Goal: Task Accomplishment & Management: Use online tool/utility

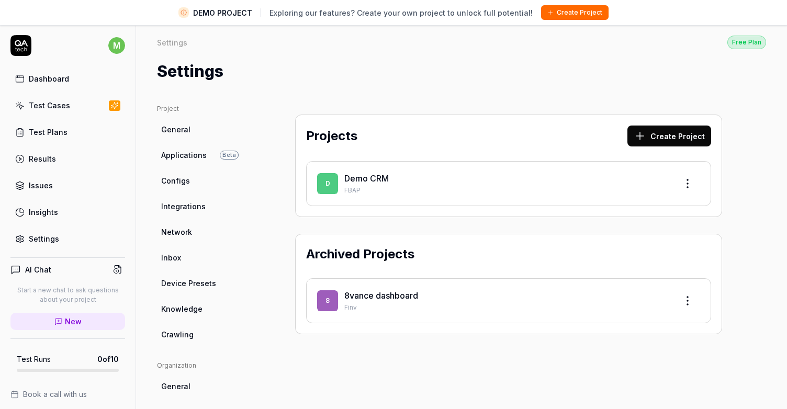
click at [385, 295] on div "8vance dashboard" at bounding box center [506, 295] width 325 height 13
click at [327, 304] on span "8" at bounding box center [327, 300] width 21 height 21
click at [678, 294] on html "DEMO PROJECT Exploring our features? Create your own project to unlock full pot…" at bounding box center [393, 217] width 787 height 434
click at [431, 349] on html "DEMO PROJECT Exploring our features? Create your own project to unlock full pot…" at bounding box center [393, 217] width 787 height 434
click at [199, 126] on link "General" at bounding box center [207, 129] width 100 height 19
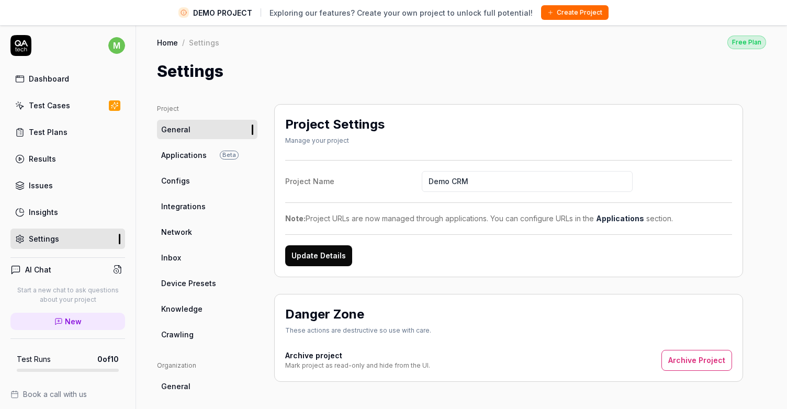
click at [61, 105] on div "Test Cases" at bounding box center [49, 105] width 41 height 11
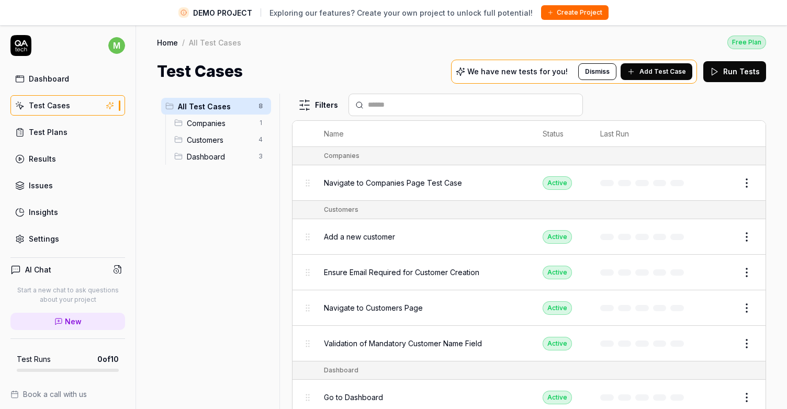
click at [394, 238] on span "Add a new customer" at bounding box center [359, 236] width 71 height 11
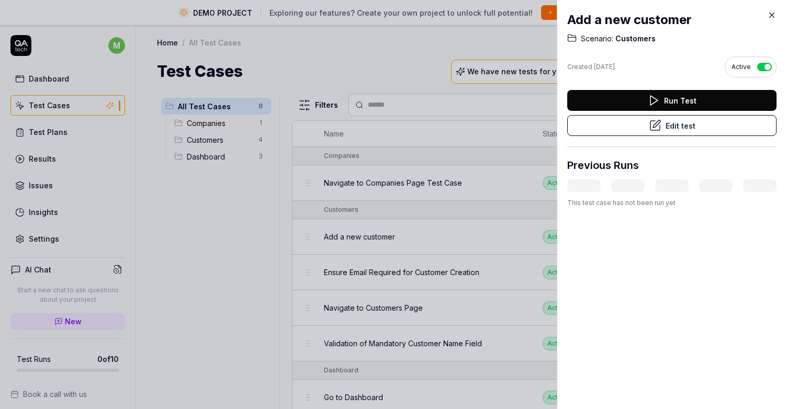
click at [703, 129] on button "Edit test" at bounding box center [671, 125] width 209 height 21
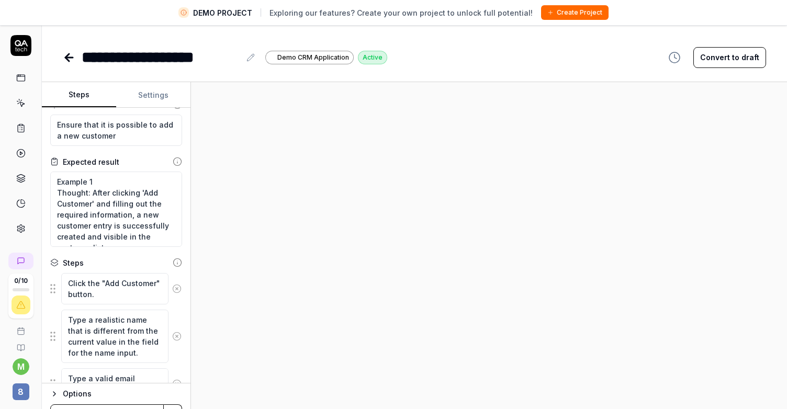
scroll to position [21, 0]
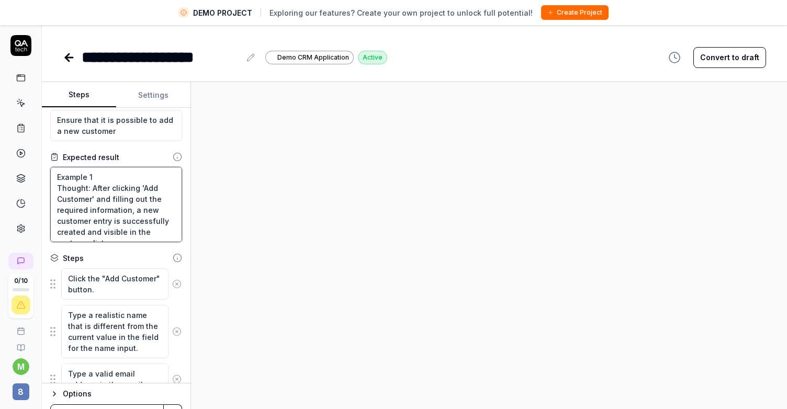
drag, startPoint x: 65, startPoint y: 174, endPoint x: 167, endPoint y: 189, distance: 102.6
click at [167, 189] on textarea "Example 1 Thought: After clicking 'Add Customer' and filling out the required i…" at bounding box center [116, 204] width 132 height 75
click at [161, 198] on textarea "Example 1 Thought: After clicking 'Add Customer' and filling out the required i…" at bounding box center [116, 204] width 132 height 75
drag, startPoint x: 161, startPoint y: 205, endPoint x: 175, endPoint y: 182, distance: 27.2
click at [175, 182] on textarea "Example 1 Thought: After clicking 'Add Customer' and filling out the required i…" at bounding box center [116, 204] width 132 height 75
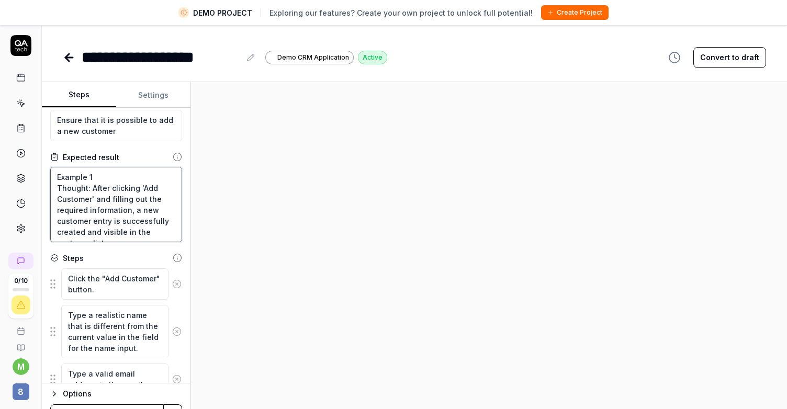
click at [163, 202] on textarea "Example 1 Thought: After clicking 'Add Customer' and filling out the required i…" at bounding box center [116, 204] width 132 height 75
drag, startPoint x: 163, startPoint y: 208, endPoint x: 163, endPoint y: 186, distance: 21.5
click at [163, 186] on textarea "Example 1 Thought: After clicking 'Add Customer' and filling out the required i…" at bounding box center [116, 204] width 132 height 75
click at [135, 196] on textarea "Example 1 Thought: After clicking 'Add Customer' and filling out the required i…" at bounding box center [116, 204] width 132 height 75
drag, startPoint x: 126, startPoint y: 195, endPoint x: 143, endPoint y: 215, distance: 26.0
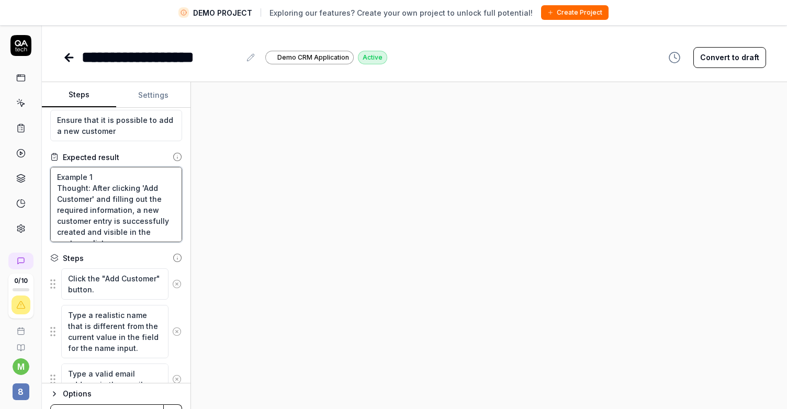
click at [143, 215] on textarea "Example 1 Thought: After clicking 'Add Customer' and filling out the required i…" at bounding box center [116, 204] width 132 height 75
drag, startPoint x: 143, startPoint y: 228, endPoint x: 150, endPoint y: 208, distance: 21.2
click at [150, 208] on textarea "Example 1 Thought: After clicking 'Add Customer' and filling out the required i…" at bounding box center [116, 204] width 132 height 75
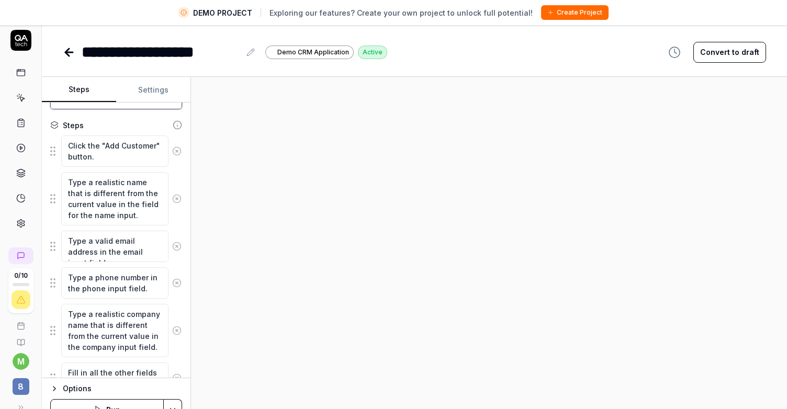
scroll to position [0, 0]
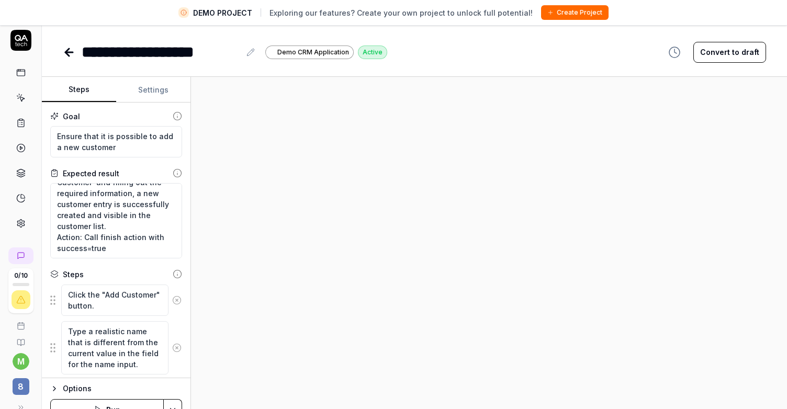
click at [152, 92] on button "Settings" at bounding box center [153, 89] width 74 height 25
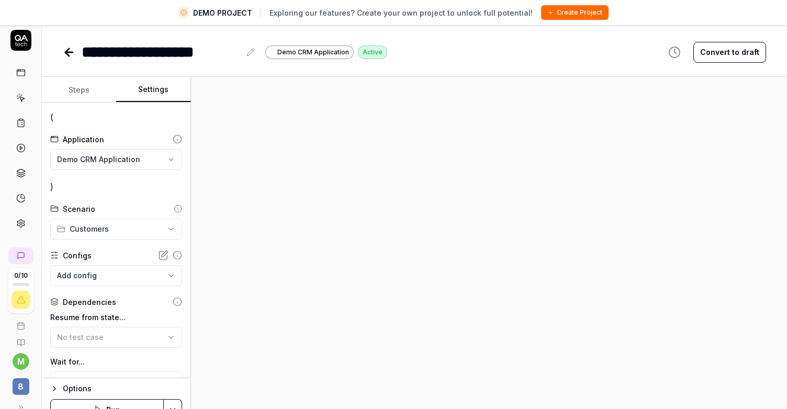
click at [160, 163] on html "**********" at bounding box center [393, 212] width 787 height 434
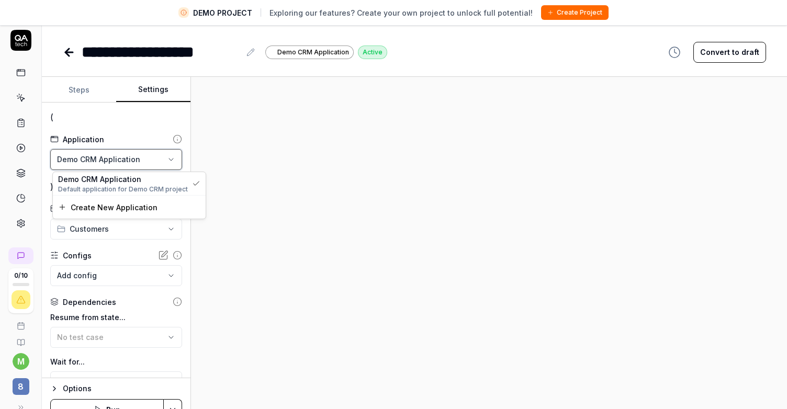
click at [160, 163] on html "**********" at bounding box center [393, 212] width 787 height 434
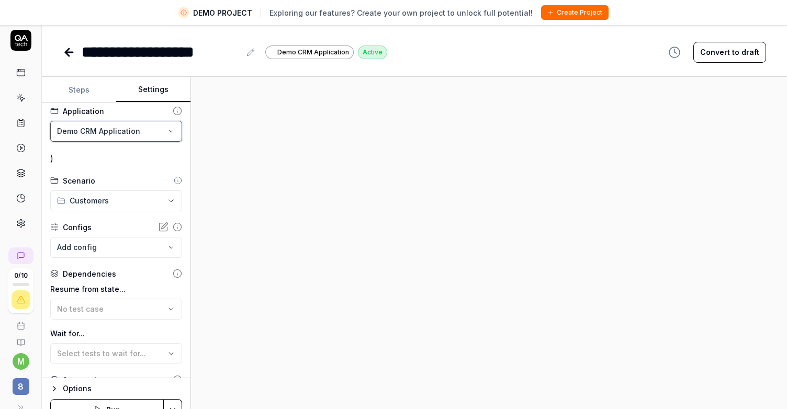
scroll to position [30, 0]
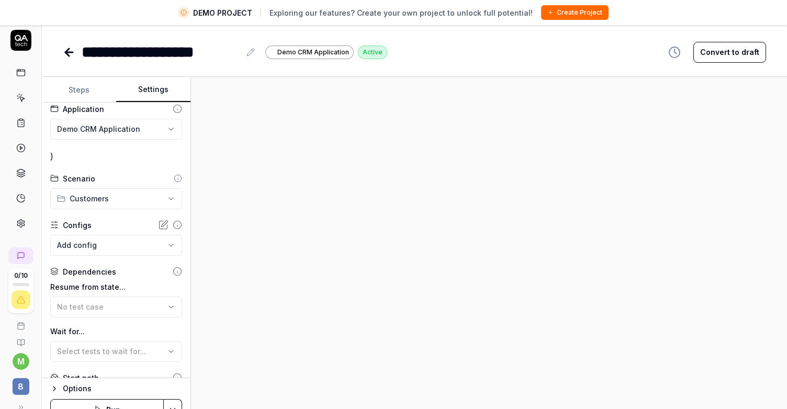
click at [159, 197] on html "**********" at bounding box center [393, 212] width 787 height 434
click at [161, 197] on html "**********" at bounding box center [393, 212] width 787 height 434
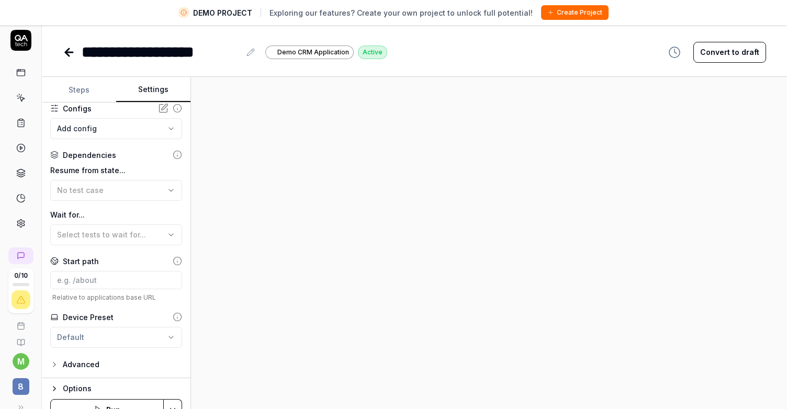
scroll to position [148, 0]
click at [72, 52] on icon at bounding box center [68, 52] width 7 height 0
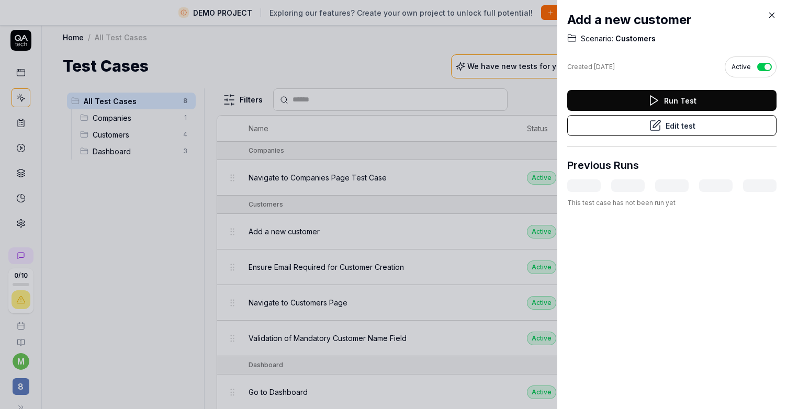
click at [644, 101] on button "Run Test" at bounding box center [671, 100] width 209 height 21
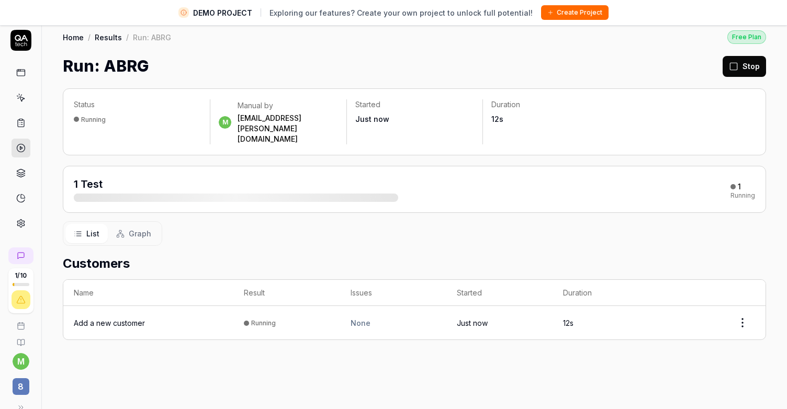
click at [18, 121] on icon at bounding box center [20, 122] width 9 height 9
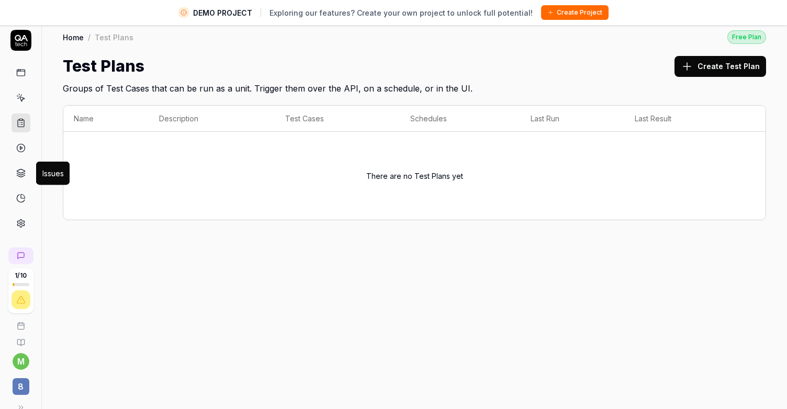
click at [19, 153] on link at bounding box center [21, 148] width 19 height 19
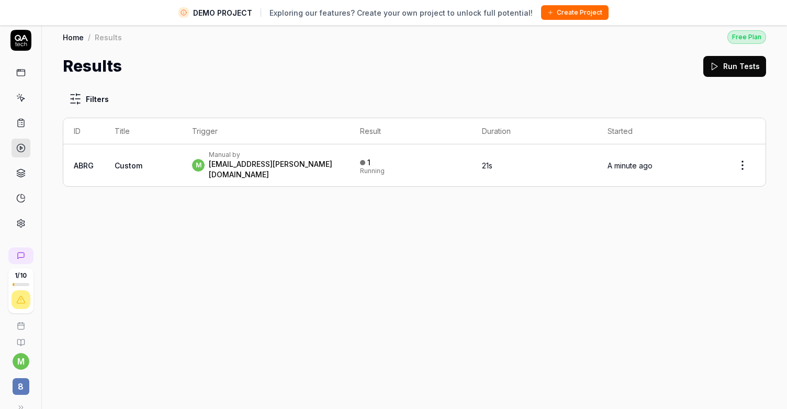
click at [82, 36] on link "Home" at bounding box center [73, 37] width 21 height 10
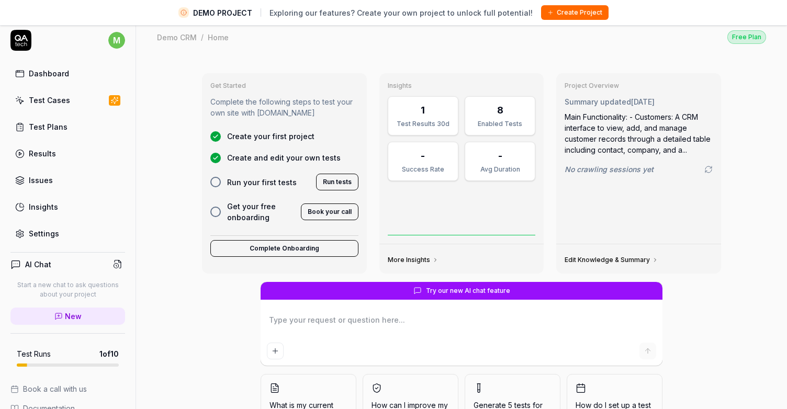
type textarea "*"
click at [52, 102] on div "Test Cases" at bounding box center [49, 100] width 41 height 11
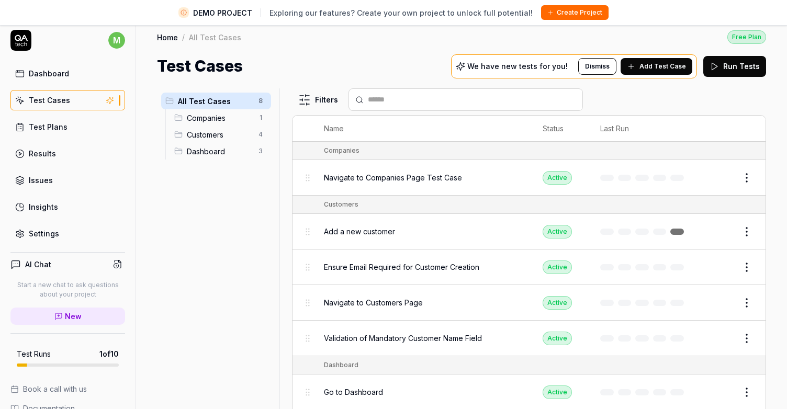
click at [668, 69] on span "Add Test Case" at bounding box center [663, 66] width 47 height 9
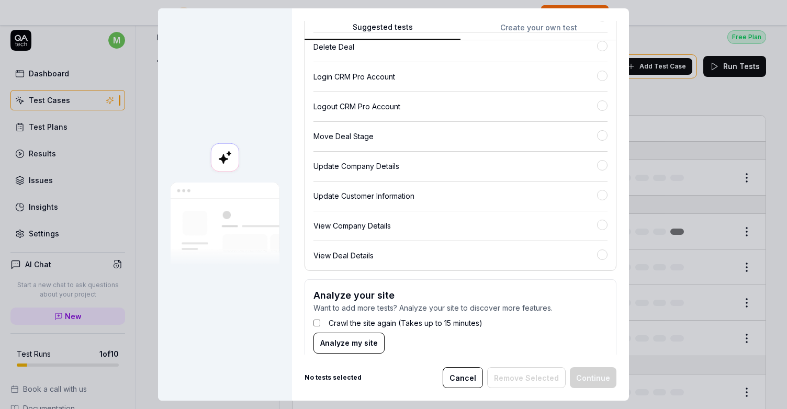
scroll to position [252, 0]
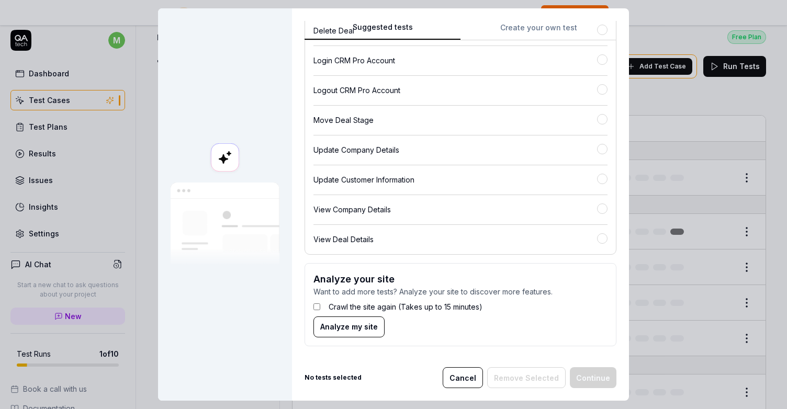
click at [474, 377] on button "Cancel" at bounding box center [463, 377] width 40 height 21
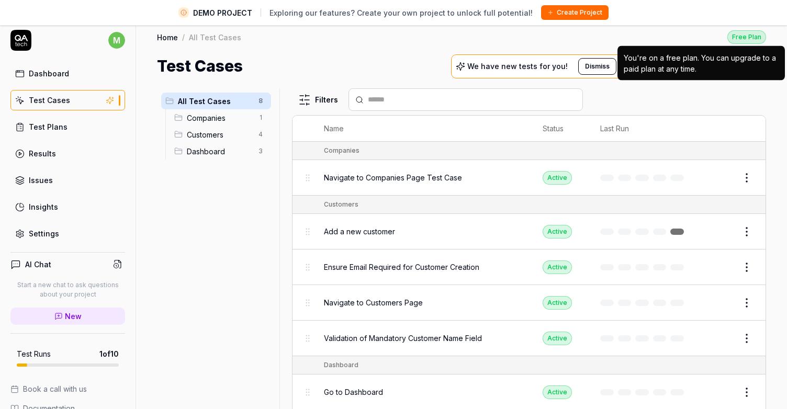
click at [672, 73] on div "You're on a free plan. You can upgrade to a paid plan at any time." at bounding box center [701, 63] width 155 height 22
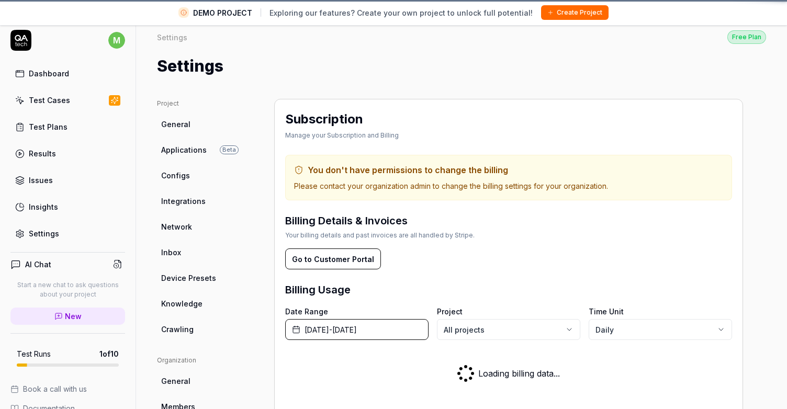
click at [651, 73] on div "Settings" at bounding box center [461, 66] width 609 height 24
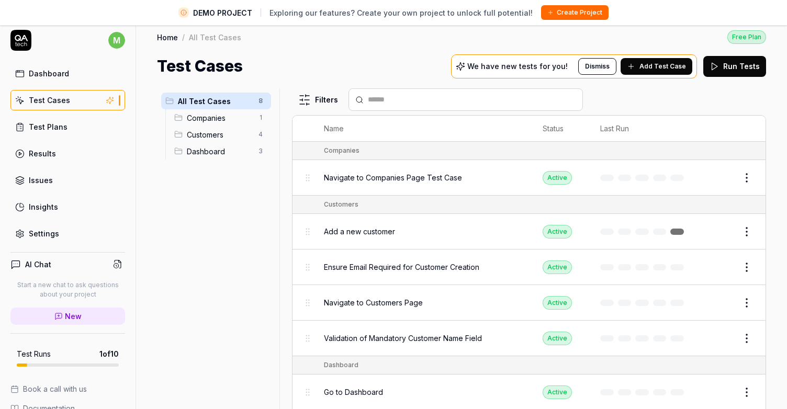
click at [661, 66] on span "Add Test Case" at bounding box center [663, 66] width 47 height 9
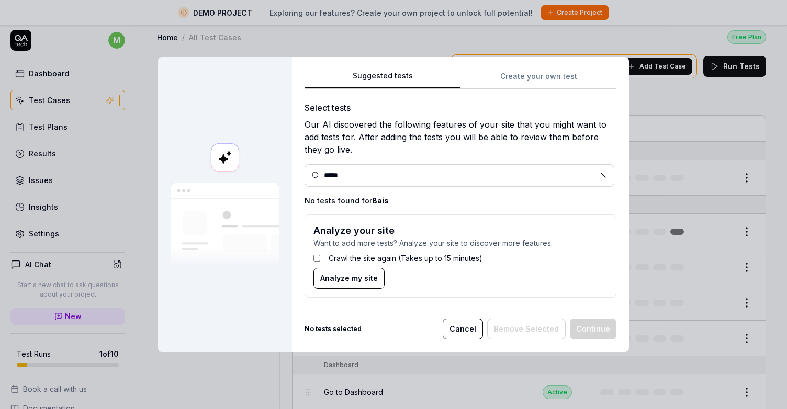
type input "*****"
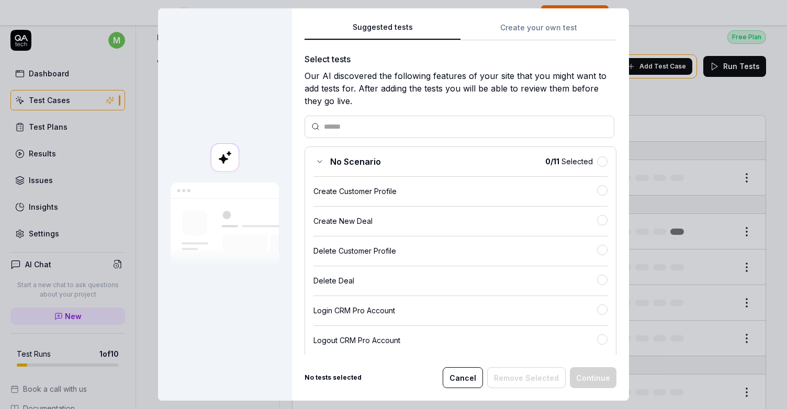
click at [530, 31] on button "Create your own test" at bounding box center [539, 30] width 156 height 19
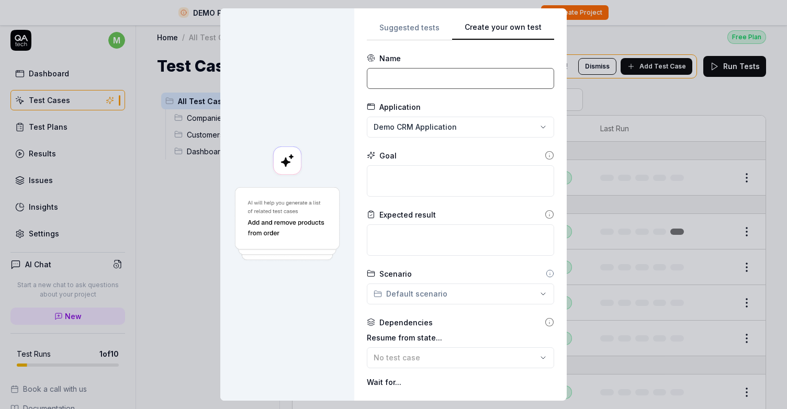
click at [471, 79] on input at bounding box center [460, 78] width 187 height 21
type input "B"
type input "Create a talent"
click at [533, 126] on div "**********" at bounding box center [393, 204] width 787 height 409
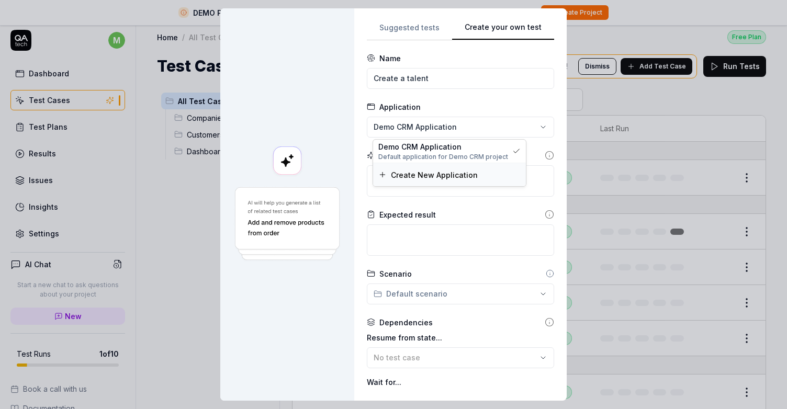
click at [449, 177] on span "Create New Application" at bounding box center [434, 175] width 87 height 11
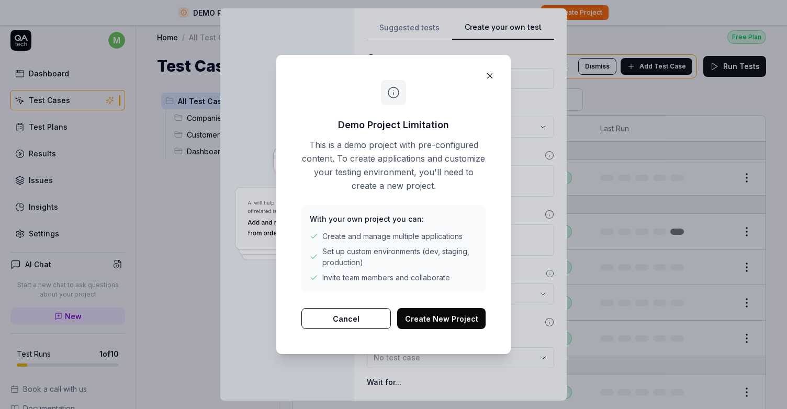
click at [359, 312] on button "Cancel" at bounding box center [346, 318] width 90 height 21
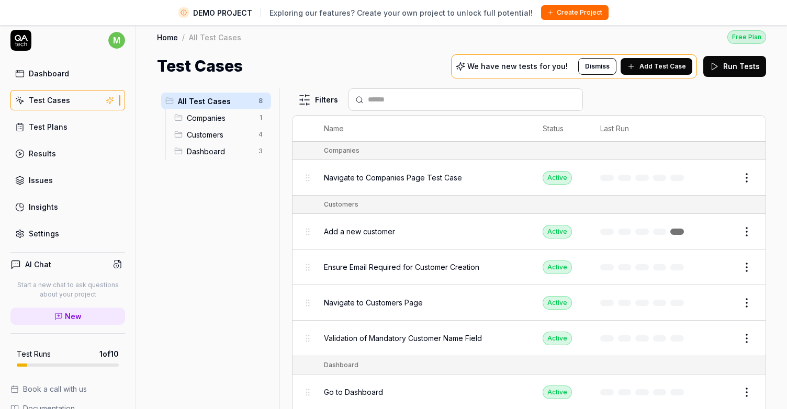
click at [54, 70] on div "Dashboard" at bounding box center [49, 73] width 40 height 11
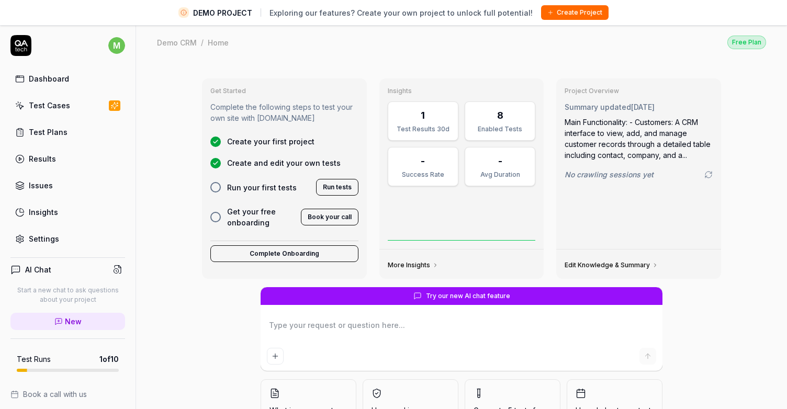
click at [166, 43] on div "Demo CRM" at bounding box center [177, 42] width 40 height 10
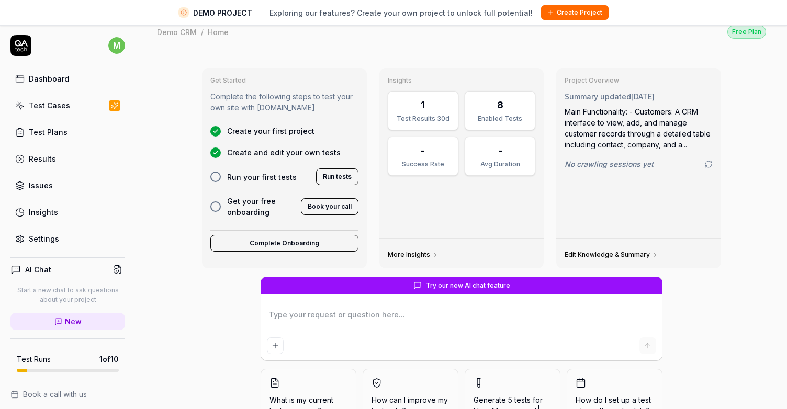
scroll to position [12, 0]
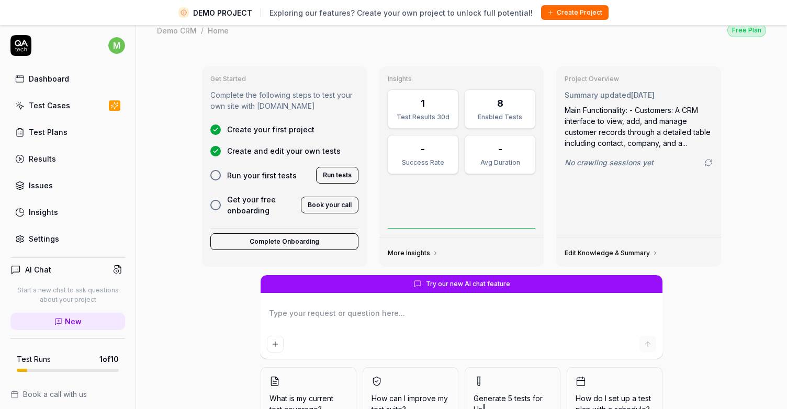
type textarea "*"
click at [51, 102] on div "Test Cases" at bounding box center [49, 105] width 41 height 11
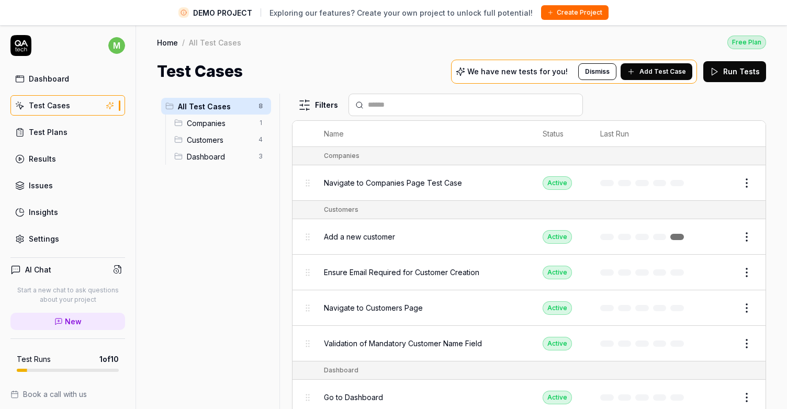
click at [373, 235] on span "Add a new customer" at bounding box center [359, 236] width 71 height 11
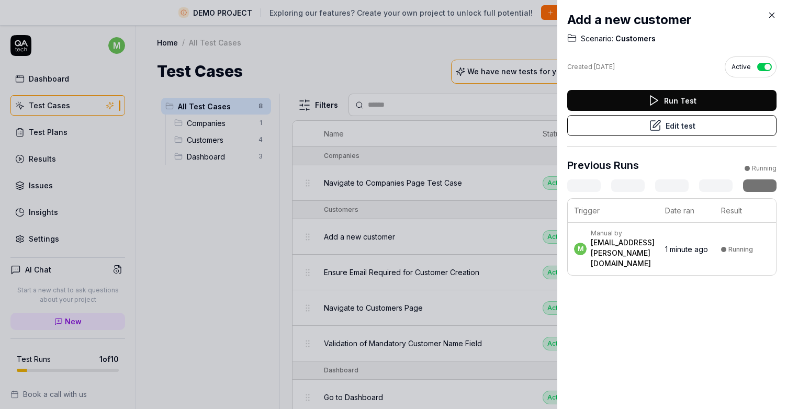
click at [89, 177] on div at bounding box center [393, 204] width 787 height 409
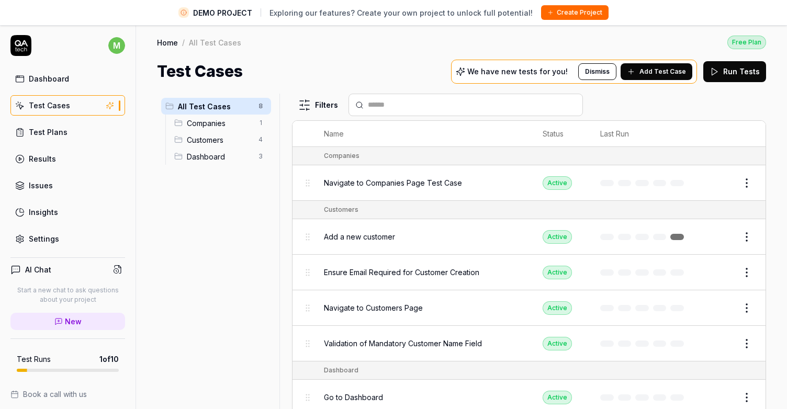
click at [41, 157] on div "Results" at bounding box center [42, 158] width 27 height 11
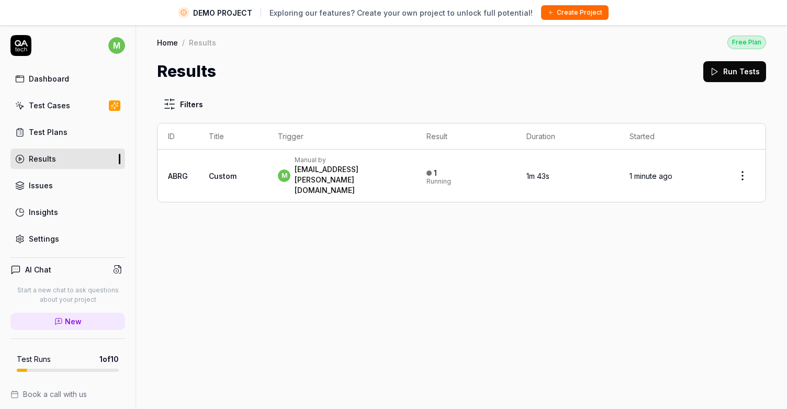
click at [72, 110] on link "Test Cases" at bounding box center [67, 105] width 115 height 20
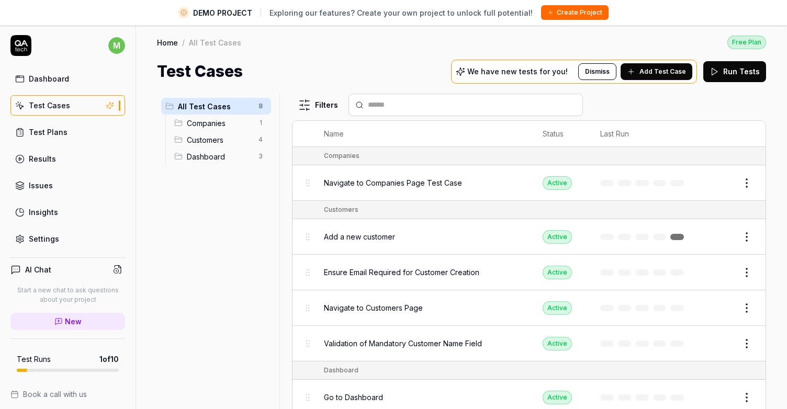
click at [672, 68] on span "Add Test Case" at bounding box center [663, 71] width 47 height 9
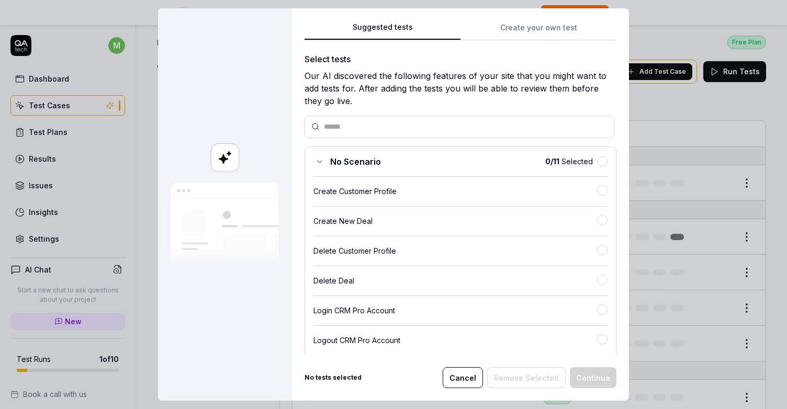
click at [552, 40] on div "Suggested tests Create your own test Select tests Our AI discovered the followi…" at bounding box center [461, 188] width 312 height 334
click at [551, 33] on div "Suggested tests Create your own test Select tests Our AI discovered the followi…" at bounding box center [460, 204] width 337 height 393
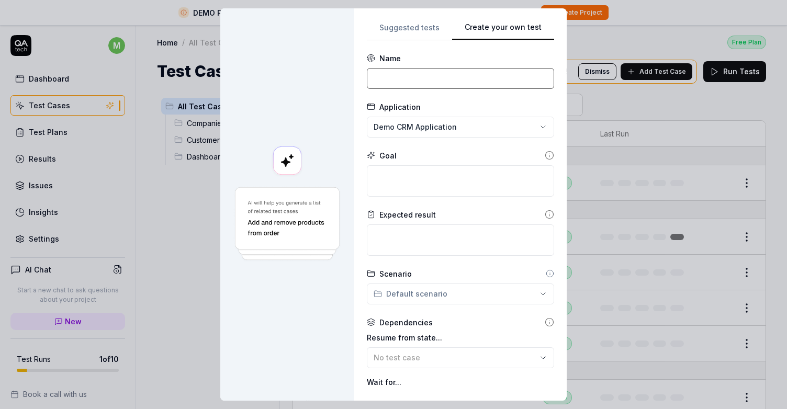
click at [454, 86] on input at bounding box center [460, 78] width 187 height 21
type input "Create a job"
click at [488, 128] on div "**********" at bounding box center [393, 204] width 787 height 409
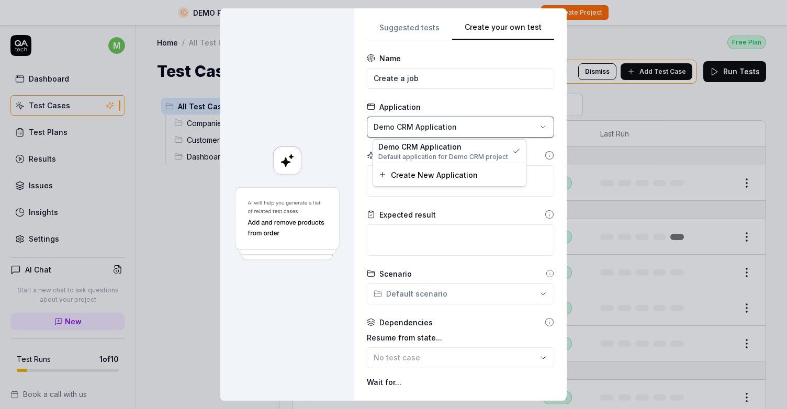
click at [488, 128] on div "**********" at bounding box center [393, 204] width 787 height 409
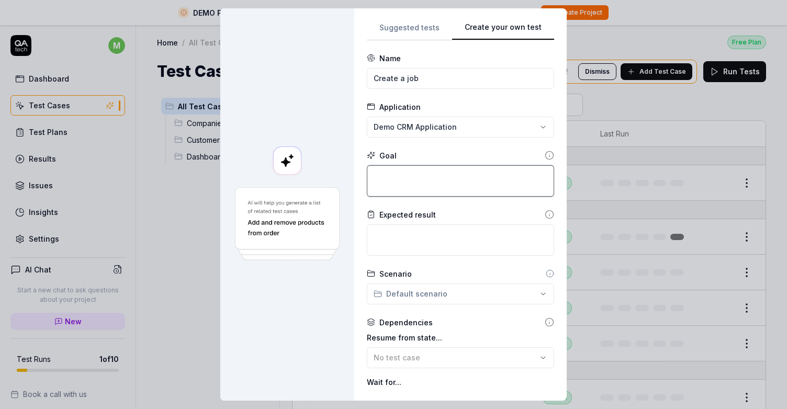
click at [447, 185] on textarea at bounding box center [460, 180] width 187 height 31
type textarea "*"
type textarea "C"
type textarea "*"
type textarea "Cr"
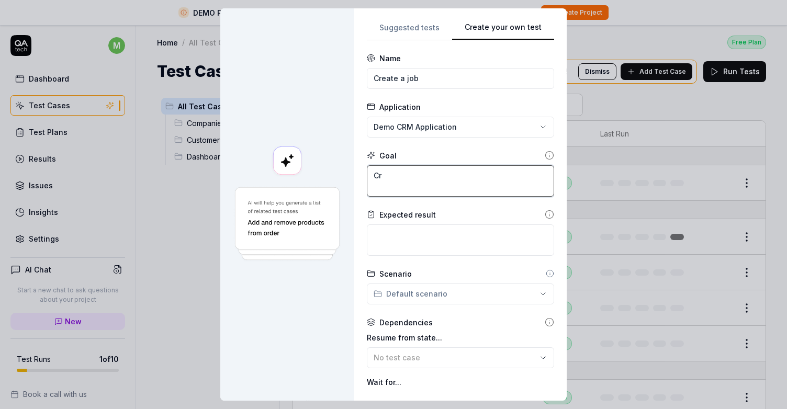
type textarea "*"
type textarea "Cre"
type textarea "*"
type textarea "Crea"
type textarea "*"
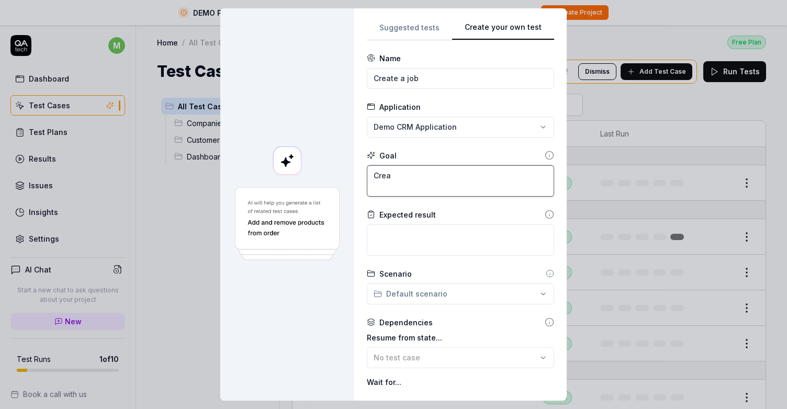
type textarea "Creat"
type textarea "*"
type textarea "Create"
type textarea "*"
type textarea "Create"
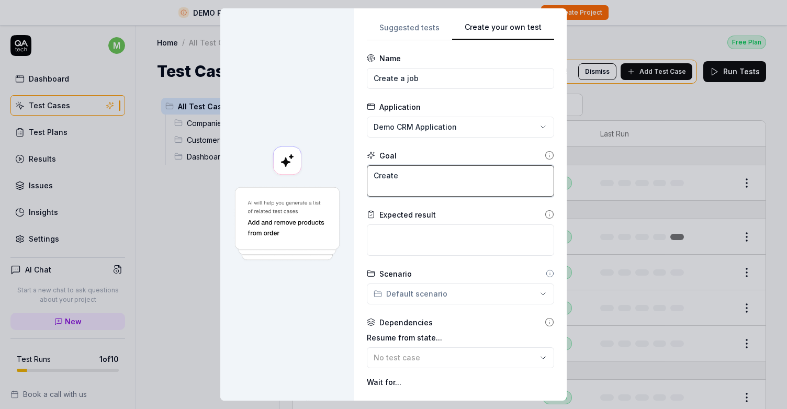
type textarea "*"
type textarea "Create a"
type textarea "*"
type textarea "Create a"
type textarea "*"
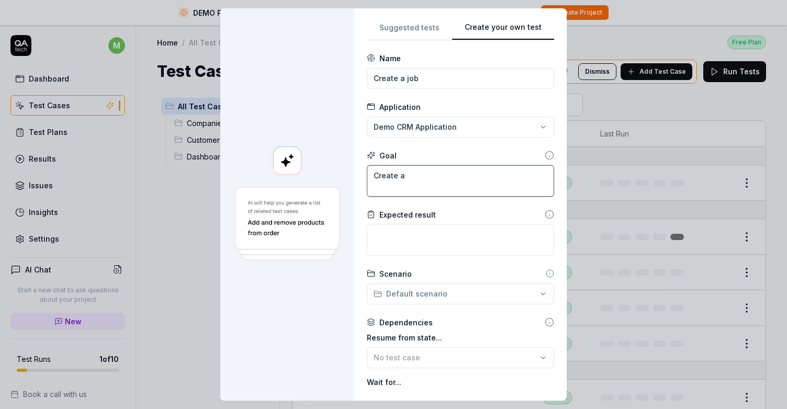
type textarea "Create a n"
type textarea "*"
type textarea "Create a ne"
type textarea "*"
type textarea "Create a new"
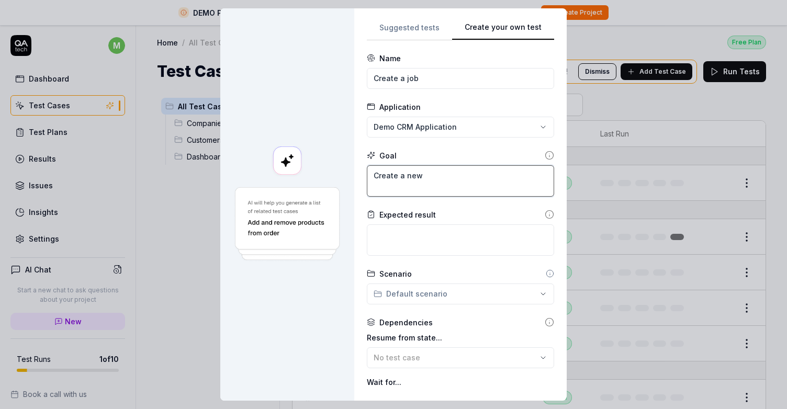
type textarea "*"
type textarea "Create a new"
type textarea "*"
type textarea "Create a new j"
type textarea "*"
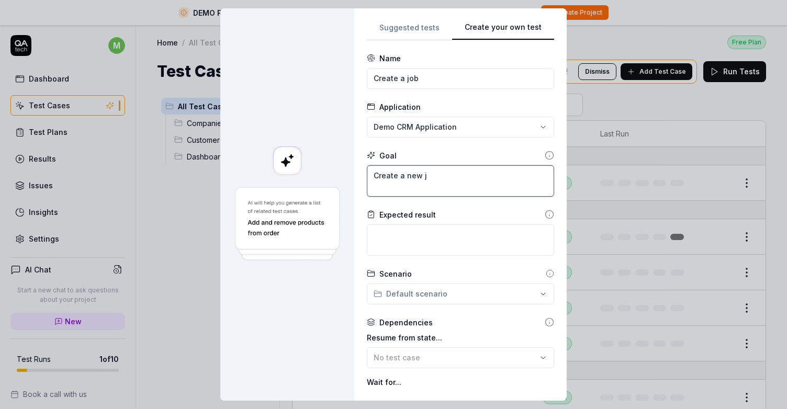
type textarea "Create a new jo"
type textarea "*"
type textarea "Create a new job"
click at [451, 236] on textarea at bounding box center [460, 240] width 187 height 31
type textarea "*"
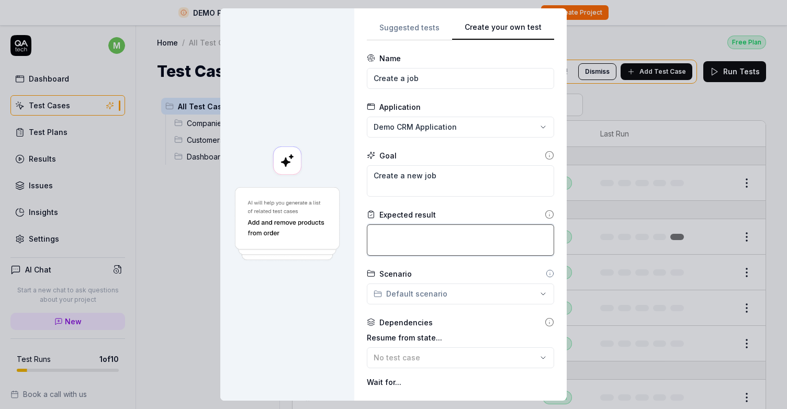
type textarea "y"
type textarea "*"
type textarea "yo"
type textarea "*"
type textarea "you"
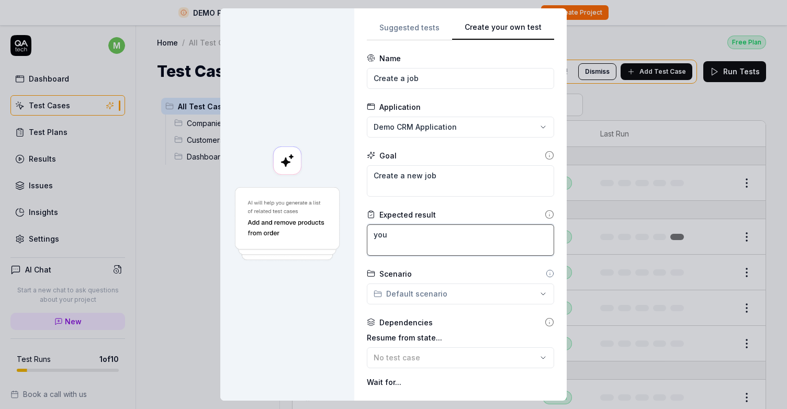
type textarea "*"
type textarea "yo"
type textarea "*"
type textarea "y"
type textarea "*"
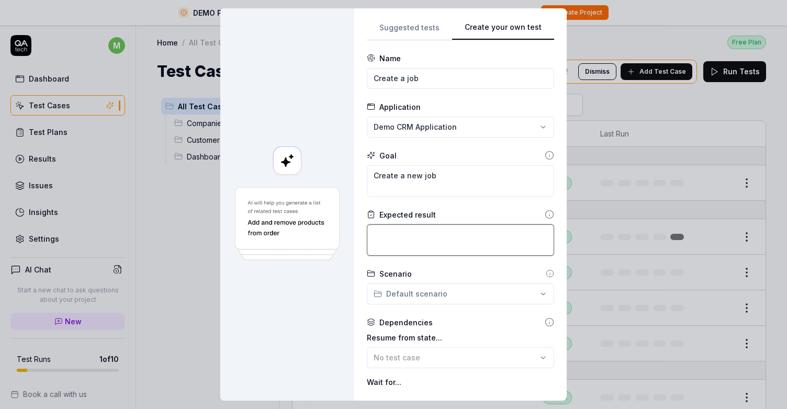
type textarea "A"
type textarea "*"
type textarea "A"
type textarea "*"
type textarea "A n"
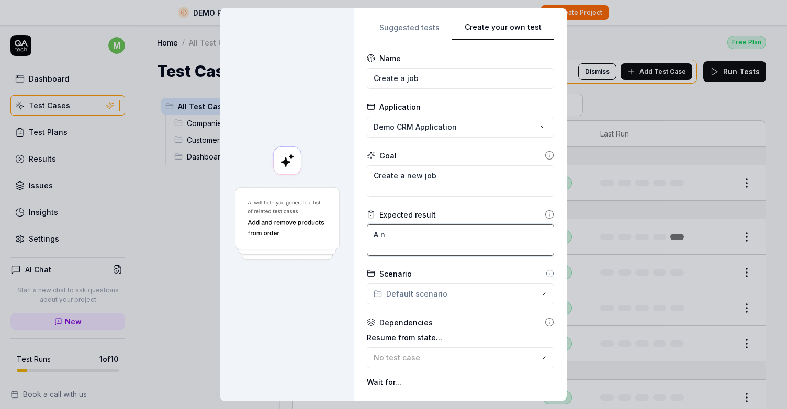
type textarea "*"
type textarea "A ne"
type textarea "*"
type textarea "A new"
type textarea "*"
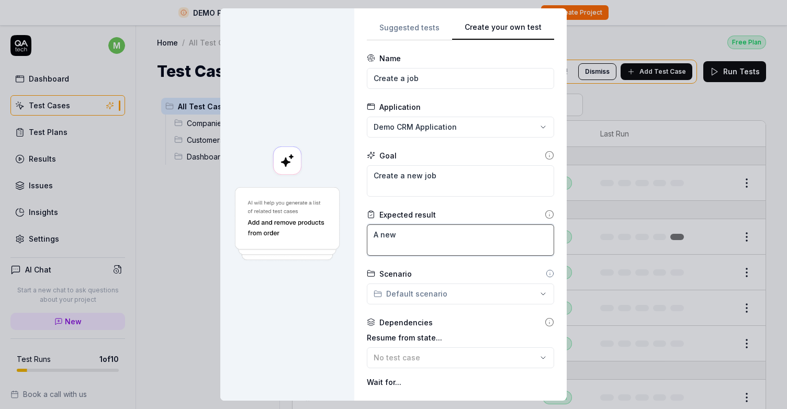
type textarea "A new"
click at [471, 181] on textarea "Create a new job" at bounding box center [460, 180] width 187 height 31
type textarea "*"
type textarea "C"
type textarea "*"
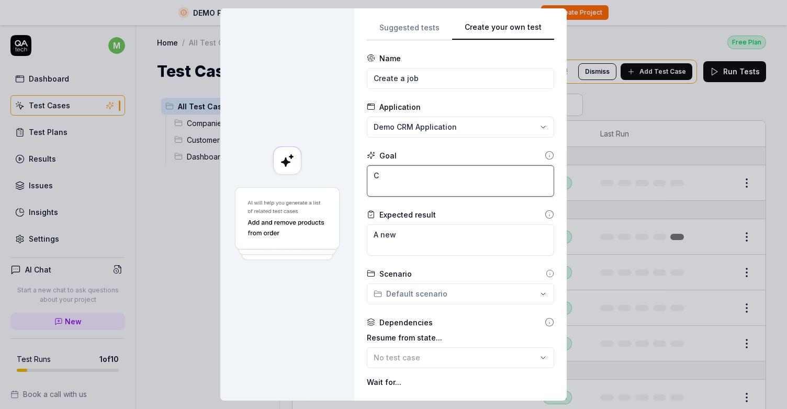
type textarea "Cr"
type textarea "*"
type textarea "Cre"
type textarea "*"
type textarea "Crea"
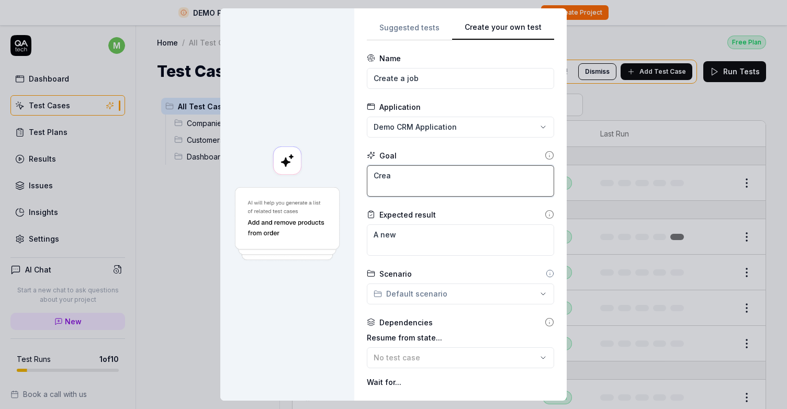
type textarea "*"
type textarea "Creat"
type textarea "*"
type textarea "Create"
type textarea "*"
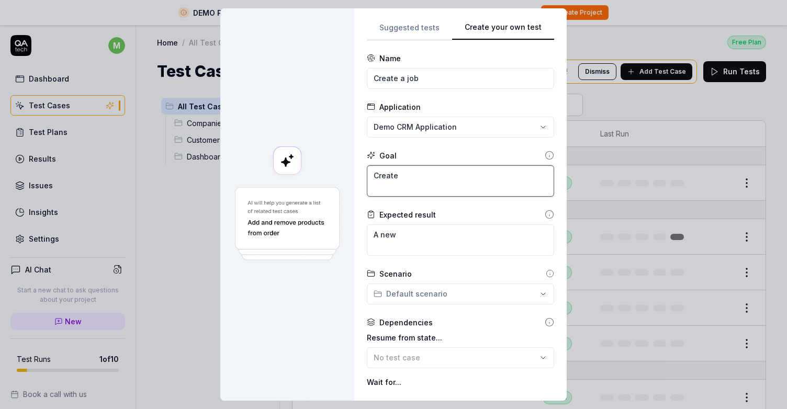
type textarea "Create"
type textarea "*"
type textarea "Create a"
type textarea "*"
type textarea "Create a"
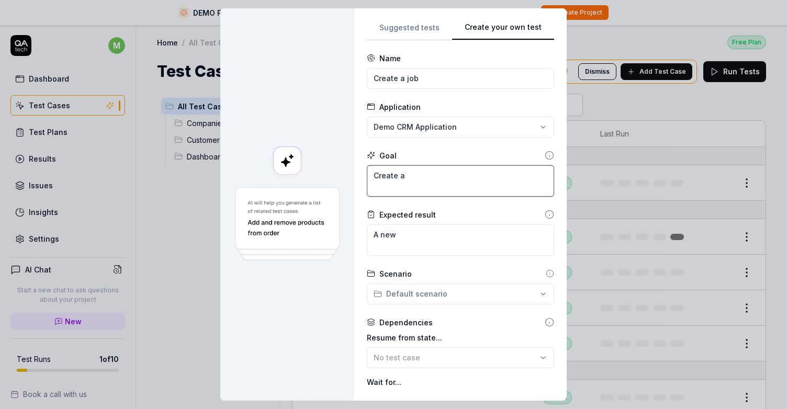
type textarea "*"
type textarea "Create a n"
type textarea "*"
type textarea "Create a ne"
type textarea "*"
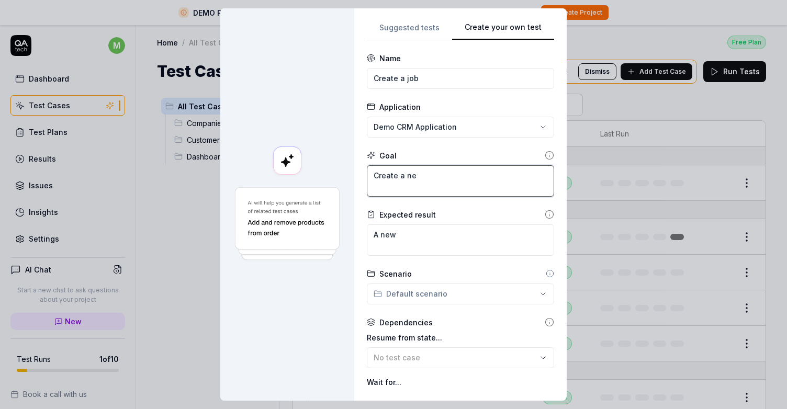
type textarea "Create a new"
type textarea "*"
type textarea "Create a new"
type textarea "*"
type textarea "Create a new jo"
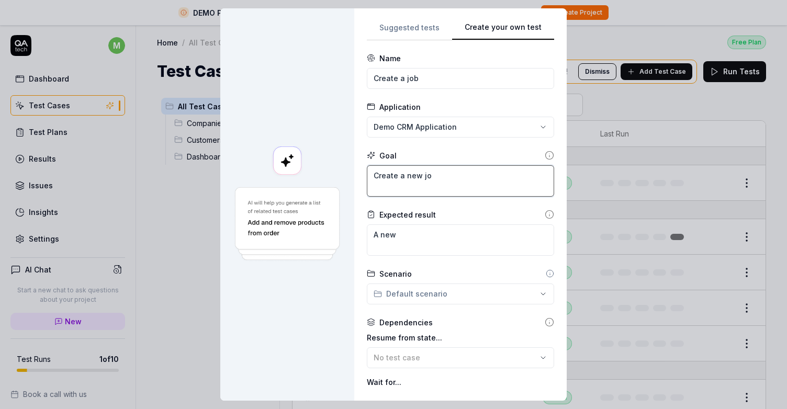
type textarea "*"
type textarea "Create a new job"
type textarea "*"
type textarea "Create a new job"
type textarea "*"
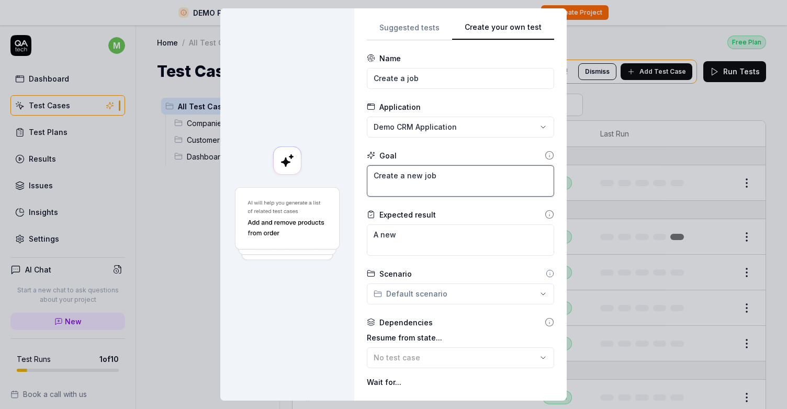
type textarea "Create a new job t"
type textarea "*"
type textarea "Create a new job tha"
type textarea "*"
type textarea "Create a new job that"
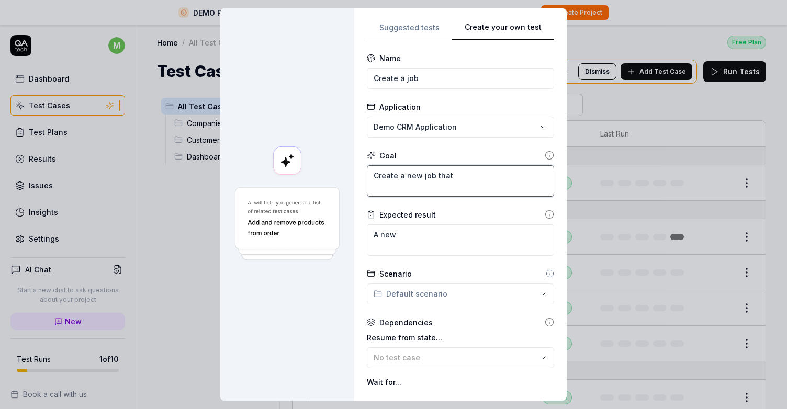
type textarea "*"
type textarea "Create a new job that"
type textarea "*"
type textarea "Create a new job that i"
type textarea "*"
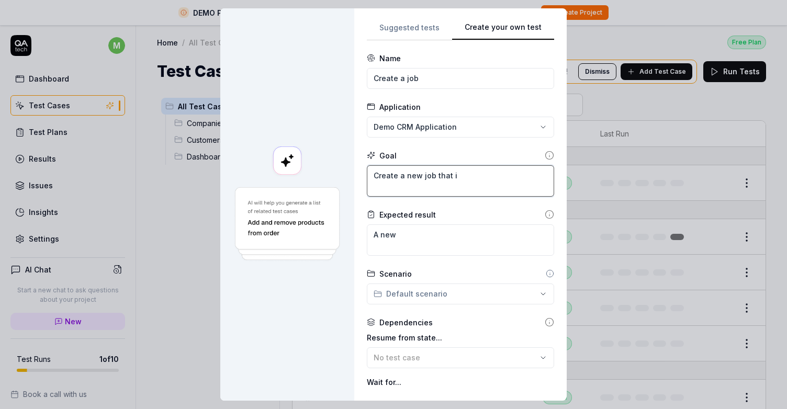
type textarea "Create a new job that is"
type textarea "*"
type textarea "Create a new job that is"
type textarea "*"
type textarea "Create a new job that is a"
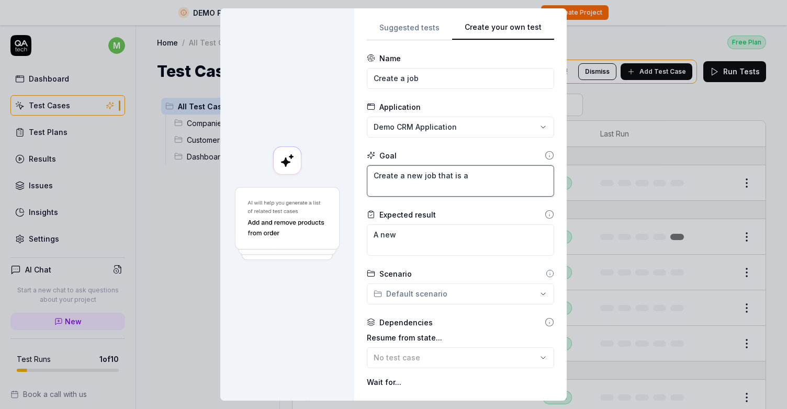
type textarea "*"
type textarea "Create a new job that is ac"
type textarea "*"
type textarea "Create a new job that is acti"
type textarea "*"
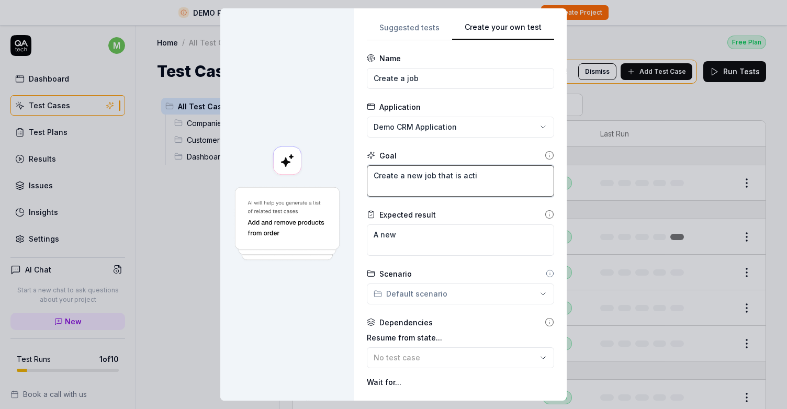
type textarea "Create a new job that is activ"
type textarea "*"
type textarea "Create a new job that is activa"
type textarea "*"
type textarea "Create a new job that is activat"
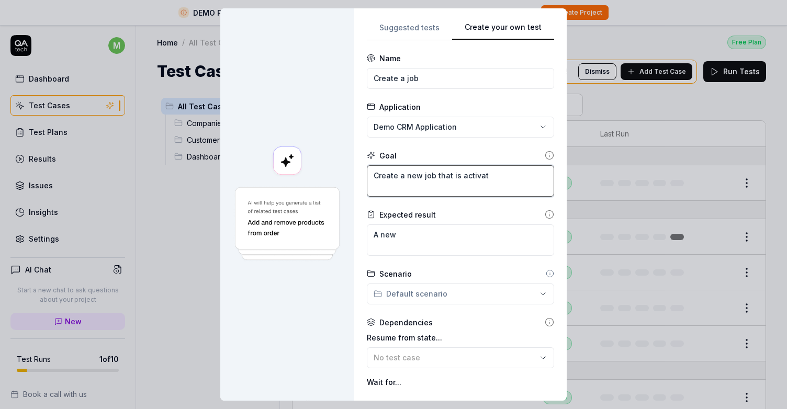
type textarea "*"
type textarea "Create a new job that is activate"
type textarea "*"
type textarea "Create a new job that is activated"
type textarea "*"
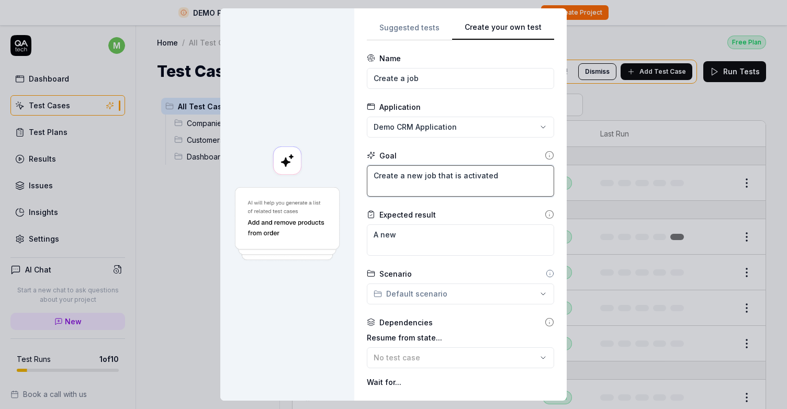
type textarea "Create a new job that is activated"
type textarea "*"
type textarea "Create a new job that is activated f"
type textarea "*"
type textarea "Create a new job that is activated for"
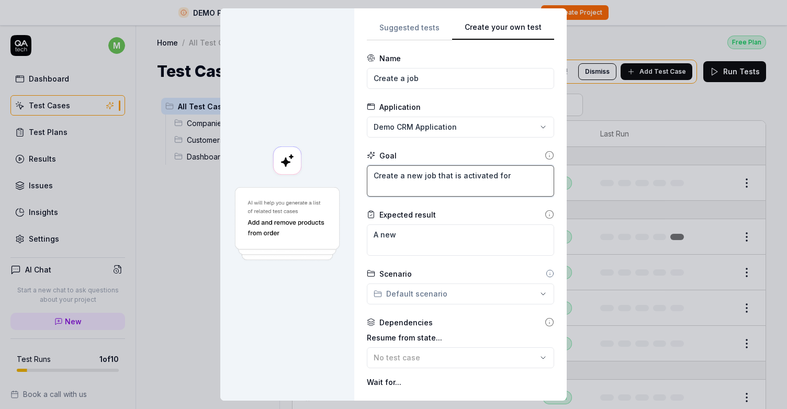
type textarea "*"
type textarea "Create a new job that is activated for"
type textarea "*"
type textarea "Create a new job that is activated for m"
type textarea "*"
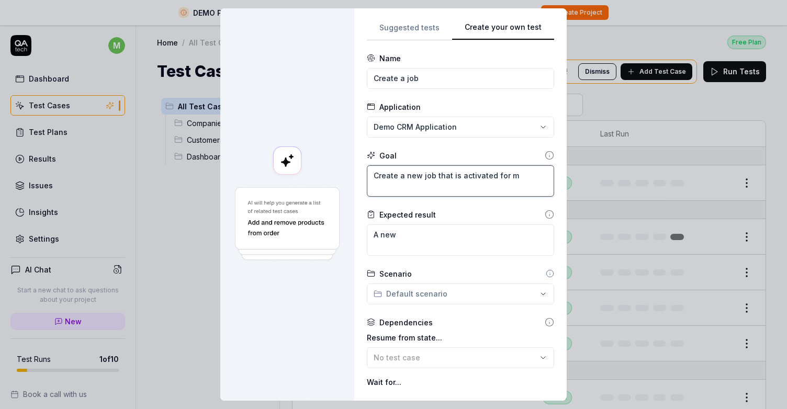
type textarea "Create a new job that is activated for ma"
type textarea "*"
type textarea "Create a new job that is activated for mat"
type textarea "*"
type textarea "Create a new job that is activated for matc"
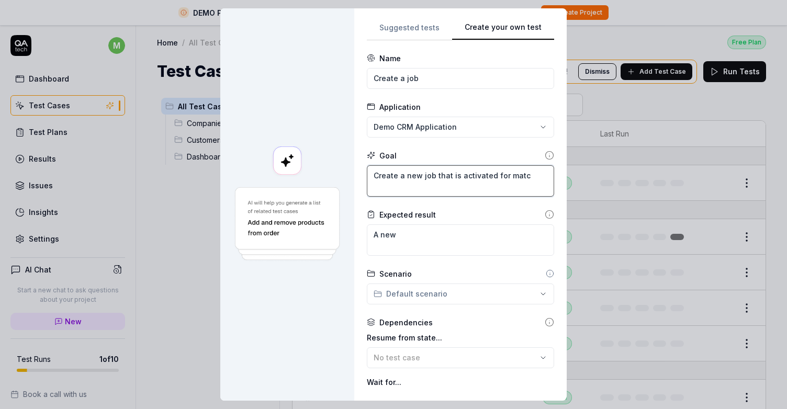
type textarea "*"
type textarea "Create a new job that is activated for match"
type textarea "*"
type textarea "Create a new job that is activated for matchi"
type textarea "*"
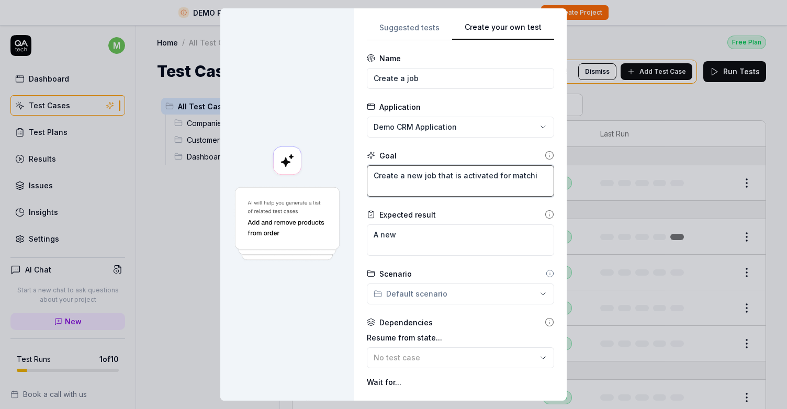
type textarea "Create a new job that is activated for matchin"
type textarea "*"
type textarea "Create a new job that is activated for matching"
type textarea "*"
type textarea "Create a new job that is activated for matching i"
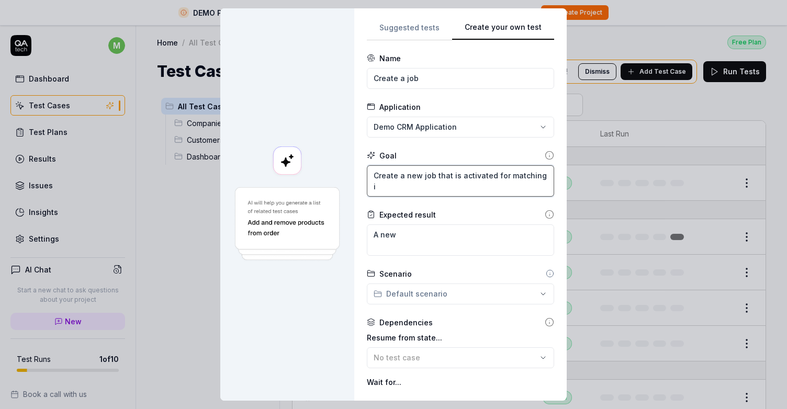
type textarea "*"
type textarea "Create a new job that is activated for matching in"
type textarea "*"
type textarea "Create a new job that is activated for matching in"
type textarea "*"
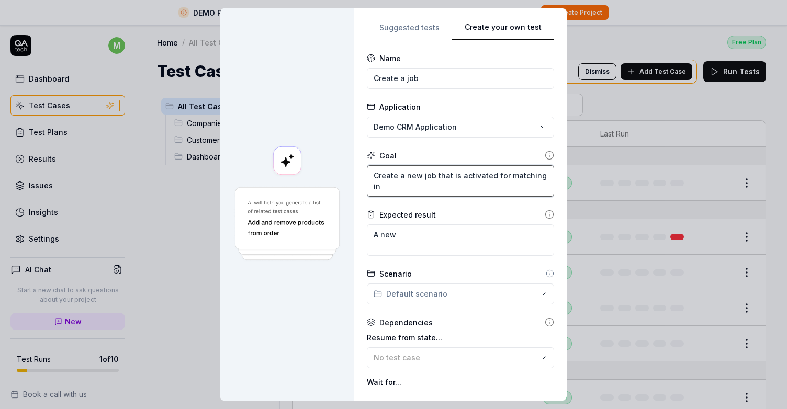
type textarea "Create a new job that is activated for matching"
type textarea "*"
type textarea "Create a new job that is activated for matching"
click at [471, 234] on textarea "A new" at bounding box center [460, 240] width 187 height 31
type textarea "*"
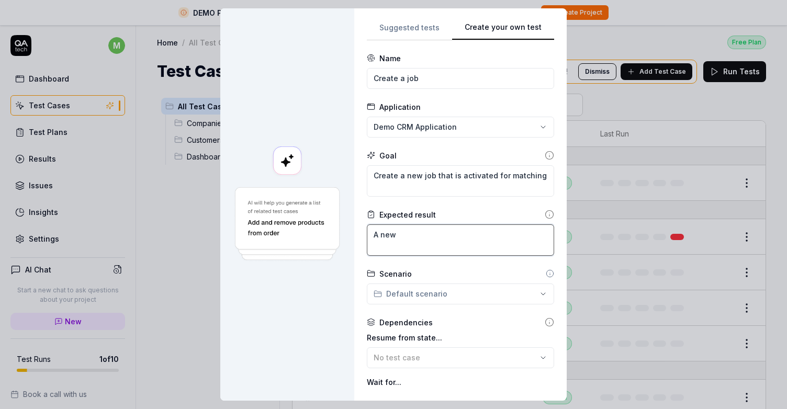
type textarea "A new j"
type textarea "*"
type textarea "A new jo"
type textarea "*"
type textarea "A new job"
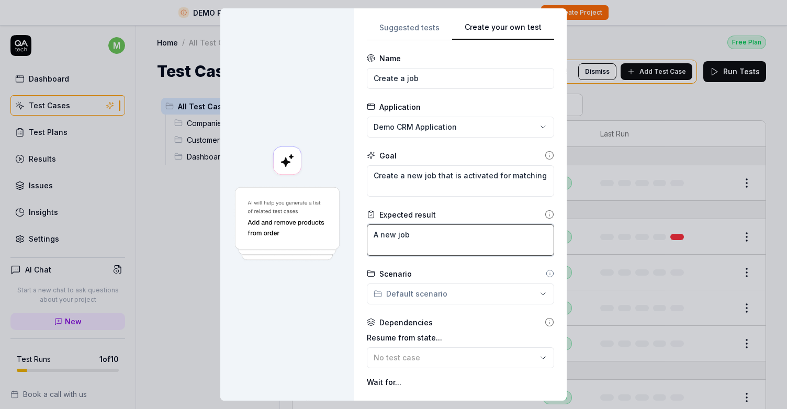
type textarea "*"
type textarea "A new job"
type textarea "*"
type textarea "A new job i"
type textarea "*"
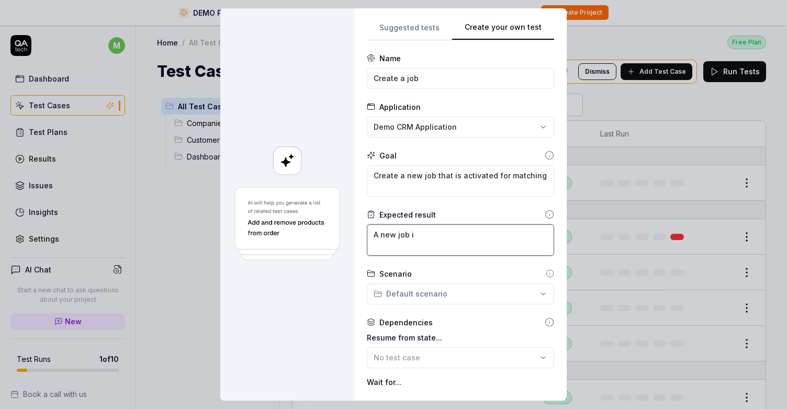
type textarea "A new job is"
type textarea "*"
type textarea "A new job isc"
type textarea "*"
type textarea "A new job is"
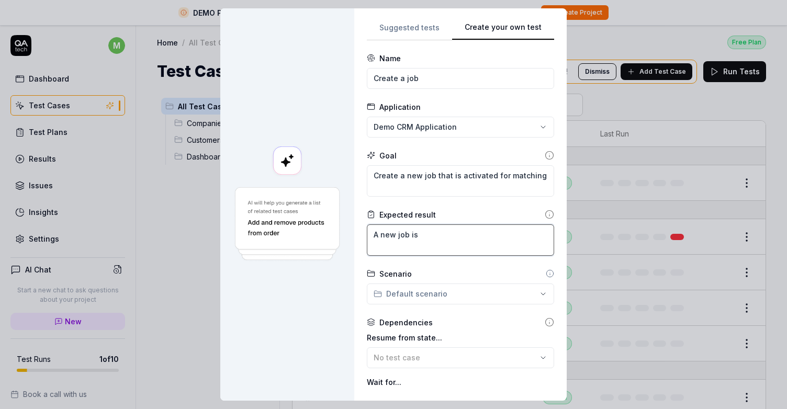
type textarea "*"
type textarea "A new job is c"
type textarea "*"
type textarea "A new job is cr"
type textarea "*"
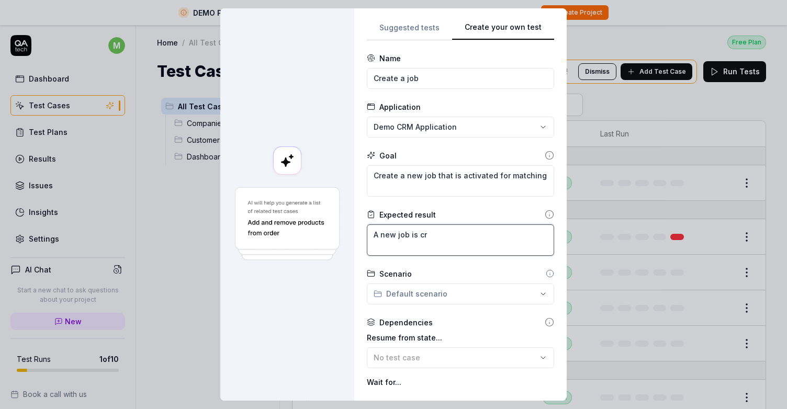
type textarea "A new job is cre"
type textarea "*"
type textarea "A new job is crea"
type textarea "*"
type textarea "A new job is creat"
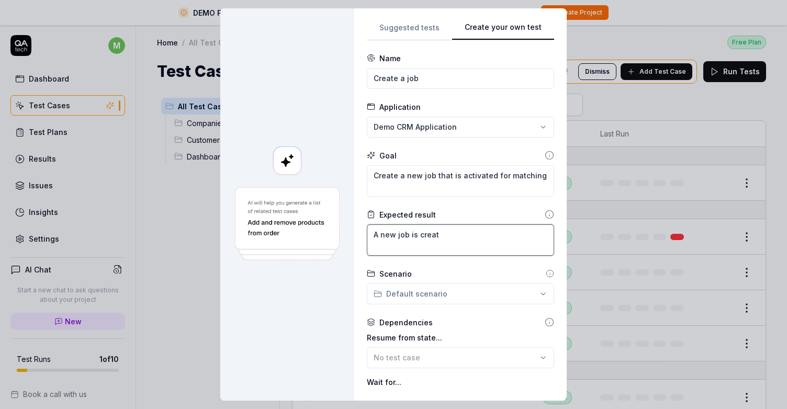
type textarea "*"
type textarea "A new job is create"
type textarea "*"
type textarea "A new job is created"
type textarea "*"
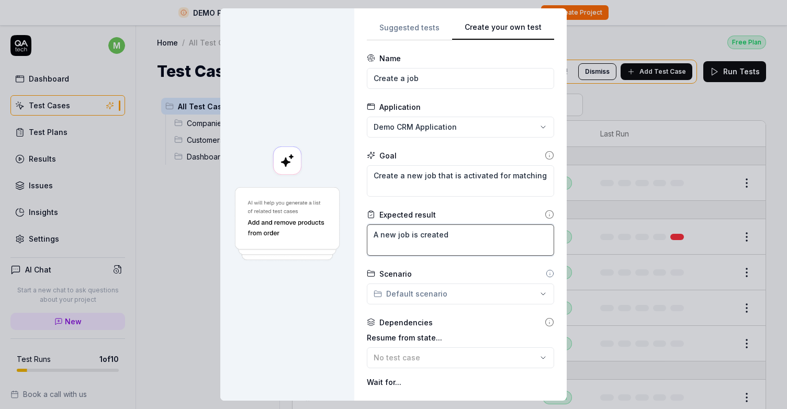
type textarea "A new job is created"
type textarea "*"
type textarea "A new job is created a"
type textarea "*"
type textarea "A new job is created and"
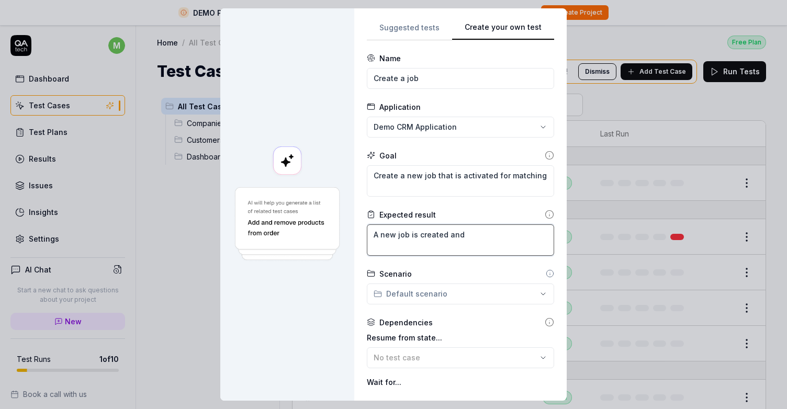
type textarea "*"
type textarea "A new job is created and"
type textarea "*"
type textarea "A new job is created and r"
type textarea "*"
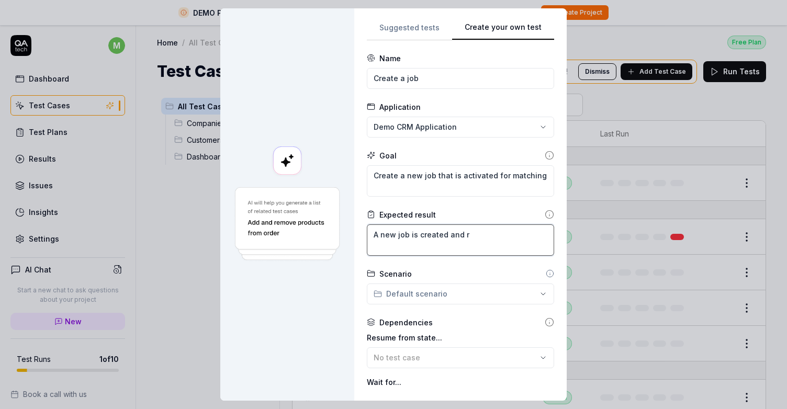
type textarea "A new job is created and re"
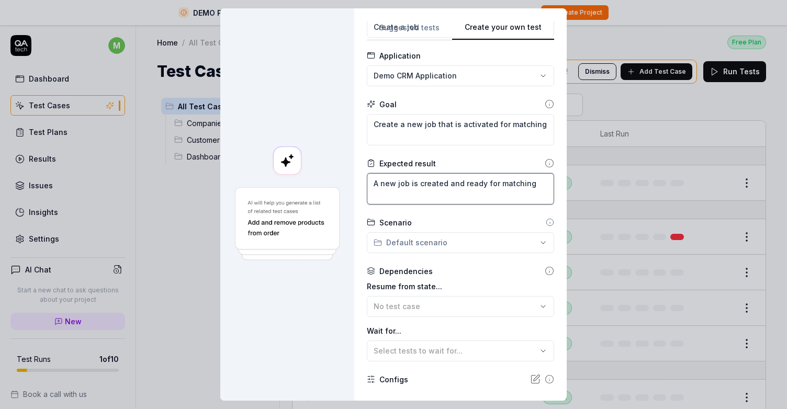
scroll to position [56, 0]
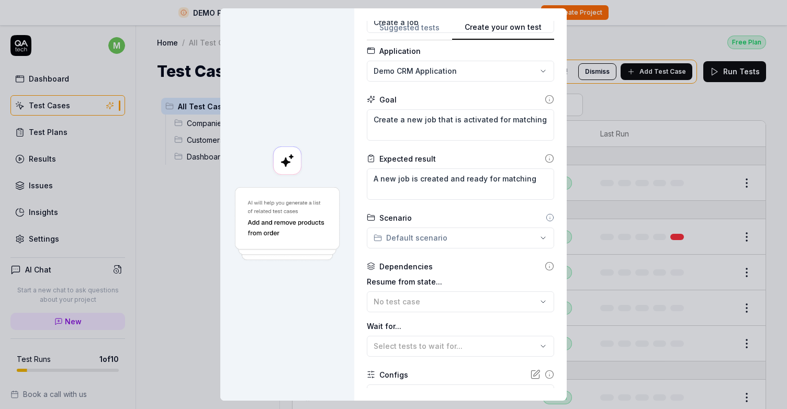
click at [478, 240] on div "**********" at bounding box center [393, 204] width 787 height 409
click at [465, 245] on div "**********" at bounding box center [393, 204] width 787 height 409
click at [546, 220] on circle at bounding box center [549, 217] width 7 height 7
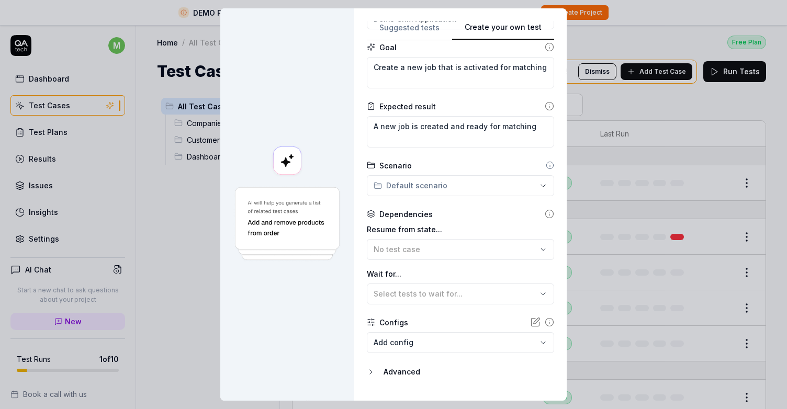
scroll to position [131, 0]
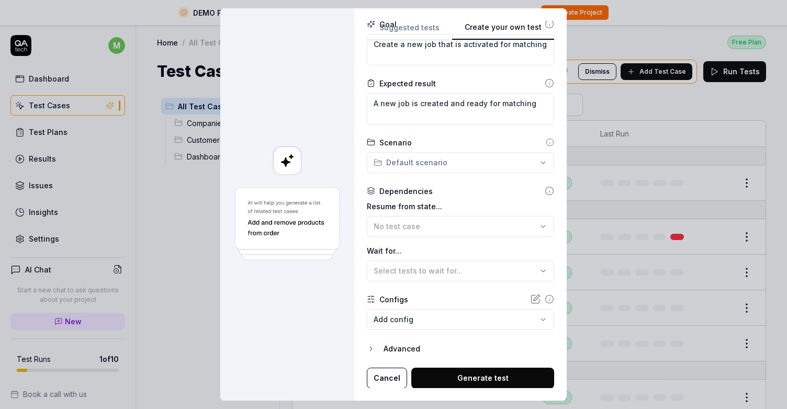
click at [471, 374] on button "Generate test" at bounding box center [482, 378] width 143 height 21
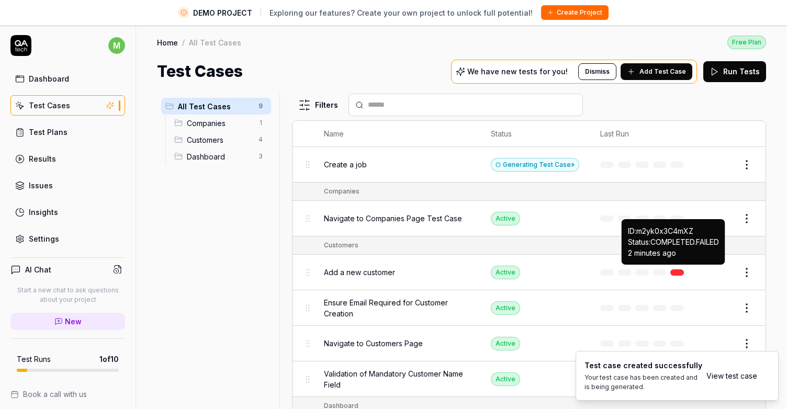
click at [678, 270] on link at bounding box center [677, 273] width 14 height 6
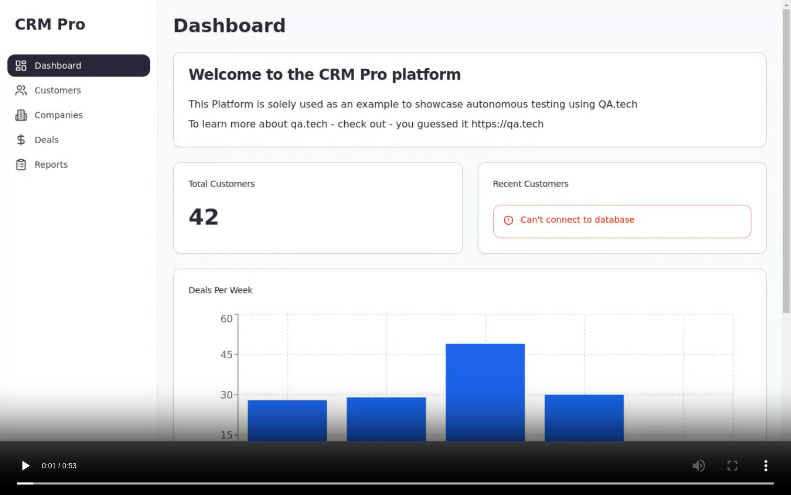
click at [544, 407] on video at bounding box center [395, 247] width 791 height 495
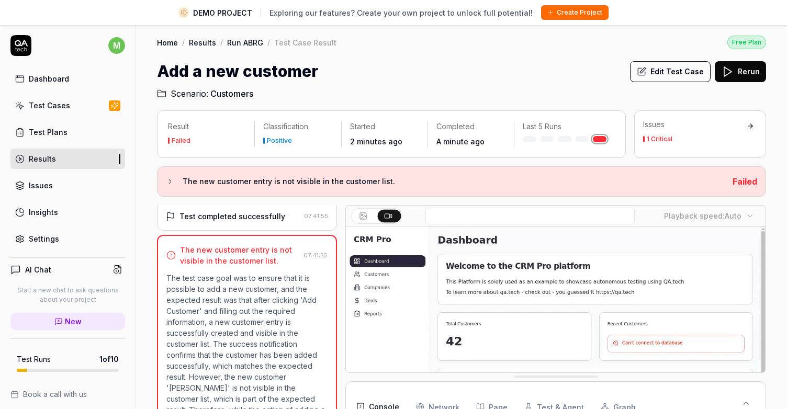
click at [14, 50] on icon at bounding box center [20, 45] width 21 height 21
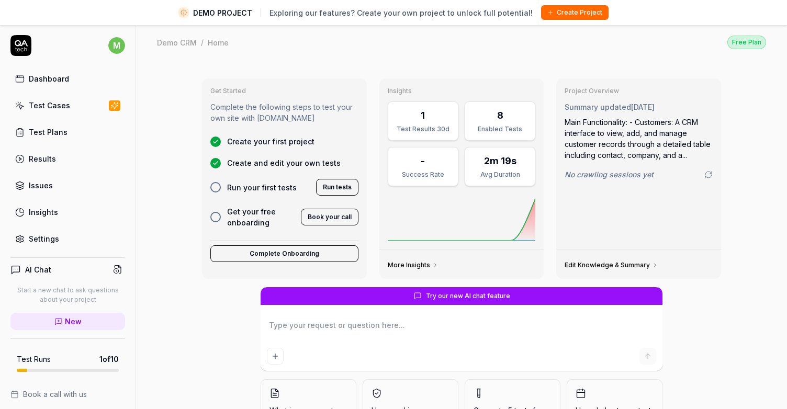
click at [178, 39] on div "Demo CRM" at bounding box center [177, 42] width 40 height 10
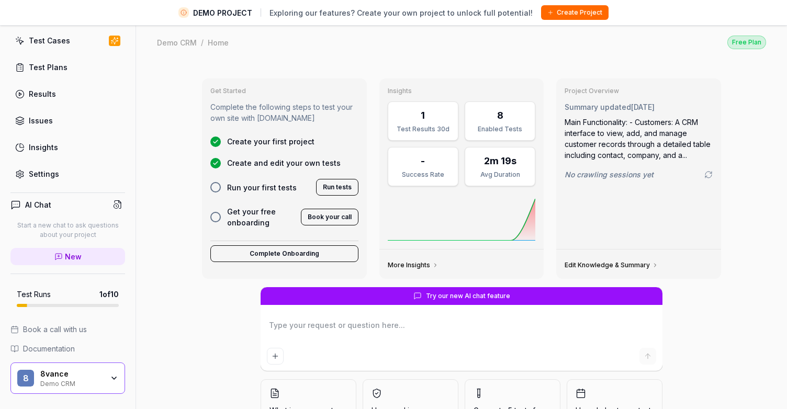
click at [113, 380] on icon "button" at bounding box center [114, 378] width 8 height 8
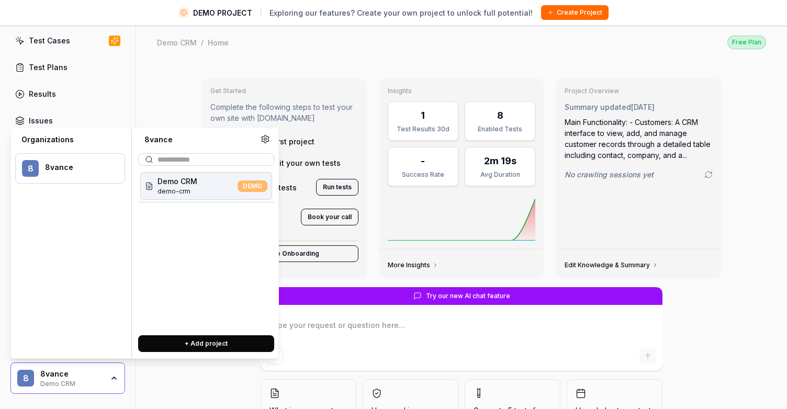
click at [57, 165] on div "8vance" at bounding box center [78, 167] width 66 height 9
click at [189, 251] on div "Demo CRM demo-crm DEMO" at bounding box center [206, 248] width 136 height 157
click at [190, 165] on div at bounding box center [206, 159] width 136 height 13
click at [187, 233] on div "Demo CRM demo-crm DEMO" at bounding box center [206, 248] width 136 height 157
click at [216, 159] on input "text" at bounding box center [213, 159] width 110 height 11
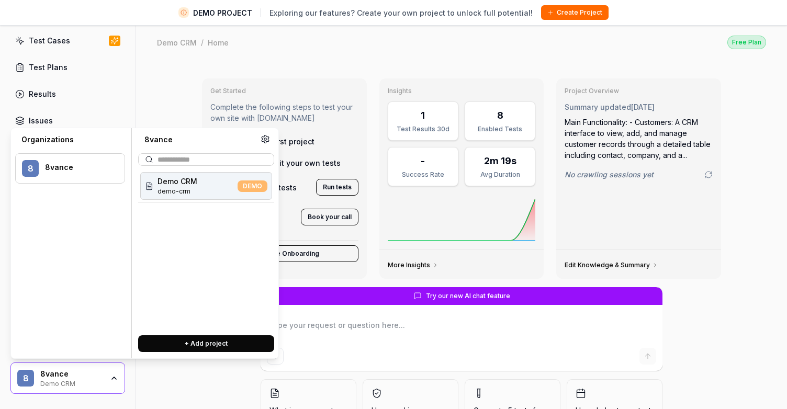
click at [158, 74] on div "Get Started Complete the following steps to test your own site with [DOMAIN_NAM…" at bounding box center [461, 269] width 651 height 419
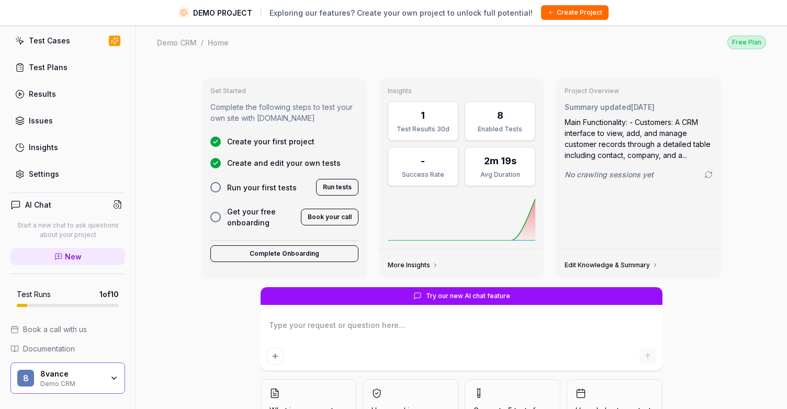
click at [75, 69] on link "Test Plans" at bounding box center [67, 67] width 115 height 20
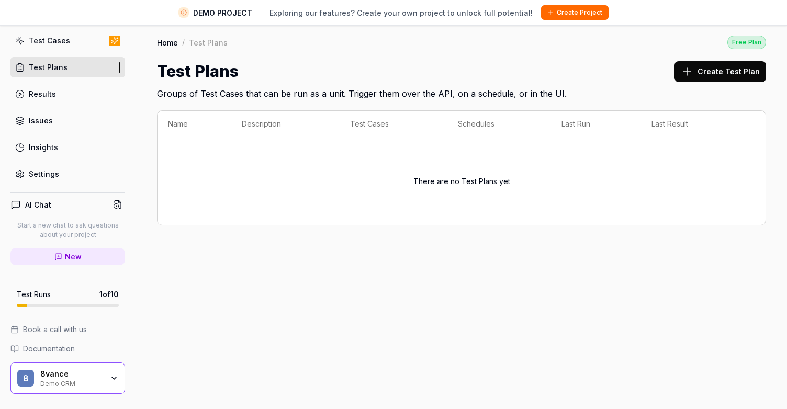
click at [77, 39] on link "Test Cases" at bounding box center [67, 40] width 115 height 20
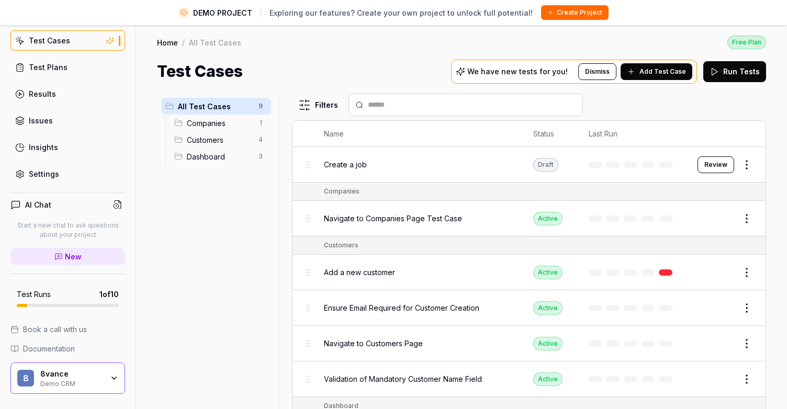
click at [416, 258] on td "Add a new customer" at bounding box center [418, 273] width 209 height 36
click at [422, 262] on div "Add a new customer" at bounding box center [418, 272] width 188 height 23
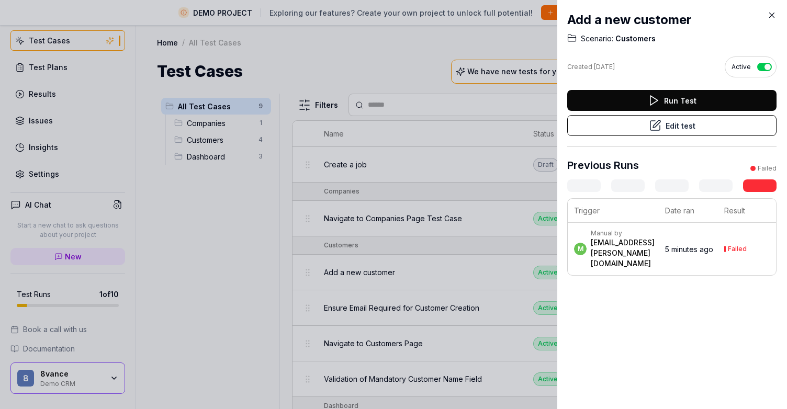
click at [659, 267] on td "m Manual by [EMAIL_ADDRESS][PERSON_NAME][DOMAIN_NAME]" at bounding box center [613, 249] width 91 height 52
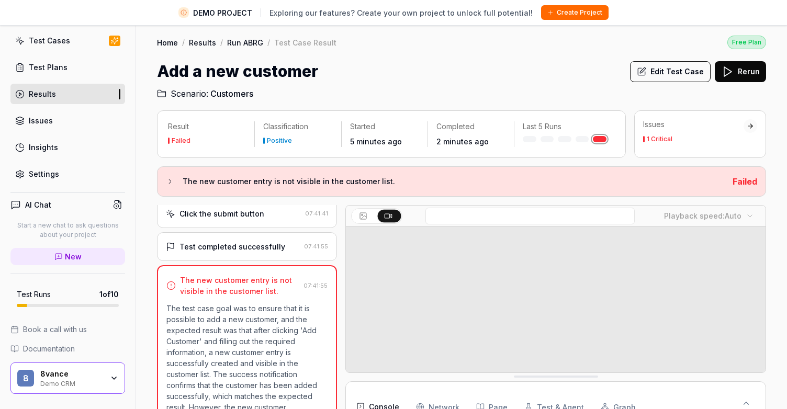
scroll to position [382, 0]
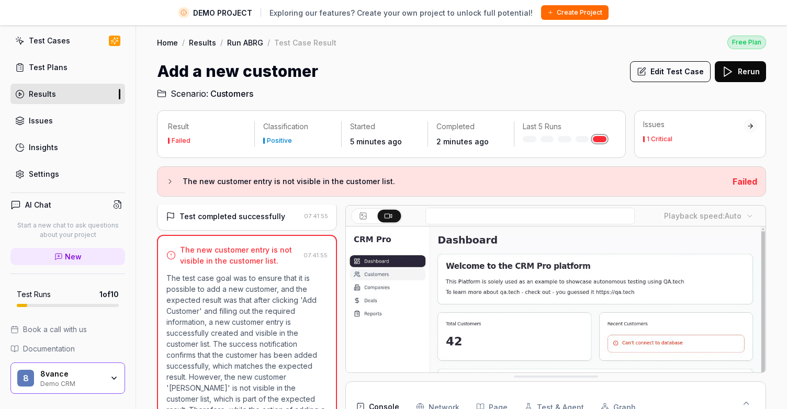
click at [467, 307] on video at bounding box center [556, 358] width 420 height 262
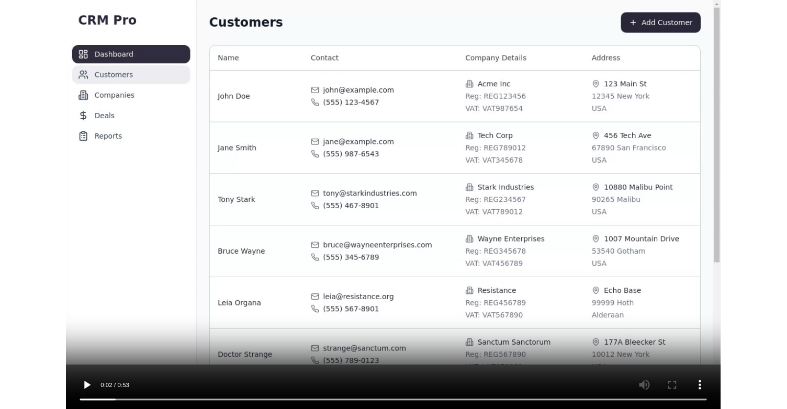
scroll to position [0, 0]
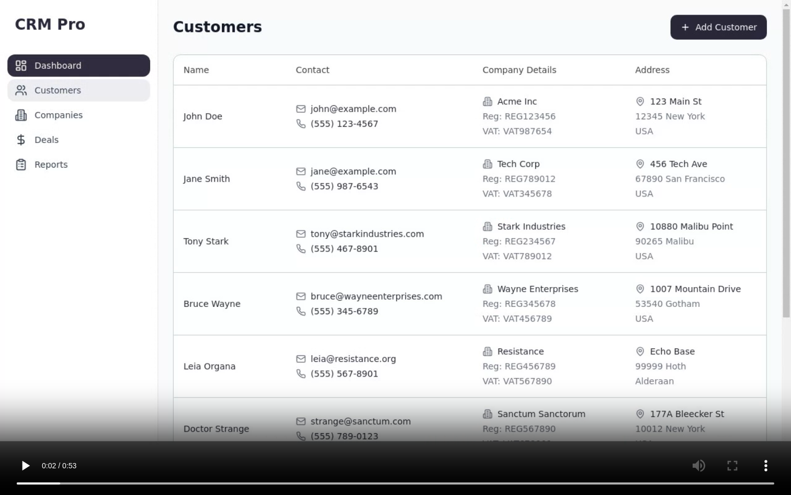
click at [169, 249] on video at bounding box center [395, 247] width 791 height 495
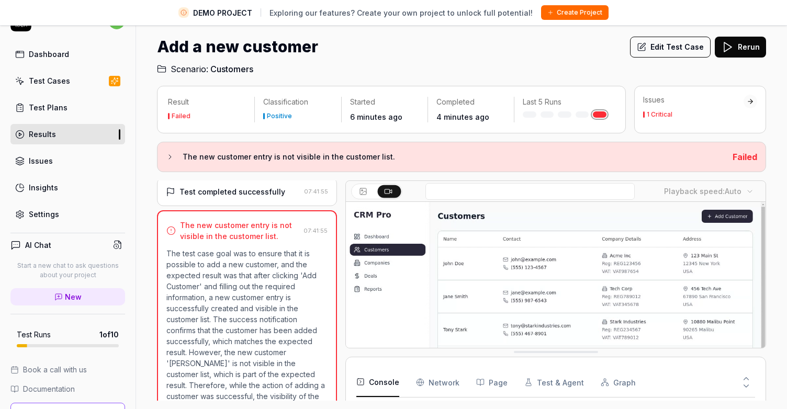
scroll to position [65, 0]
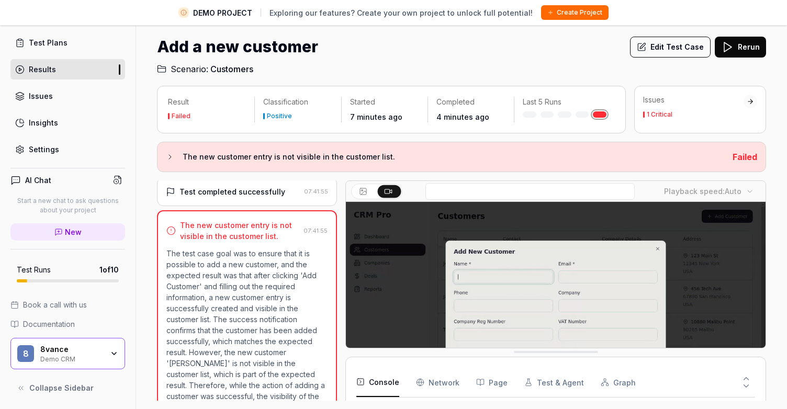
click at [48, 43] on div "Test Plans" at bounding box center [48, 42] width 39 height 11
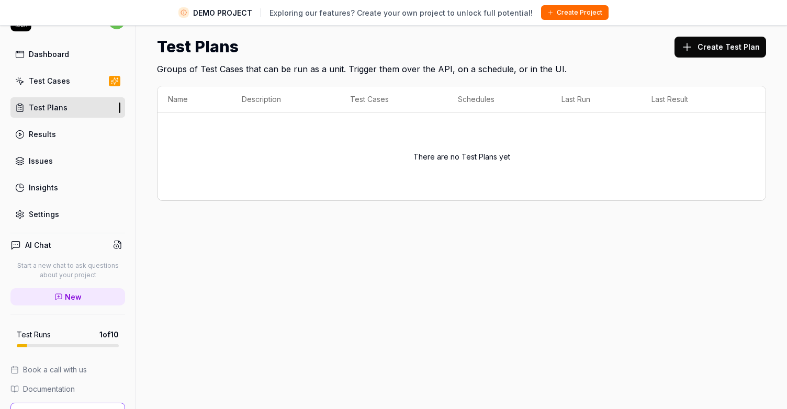
click at [48, 50] on div "Dashboard" at bounding box center [49, 54] width 40 height 11
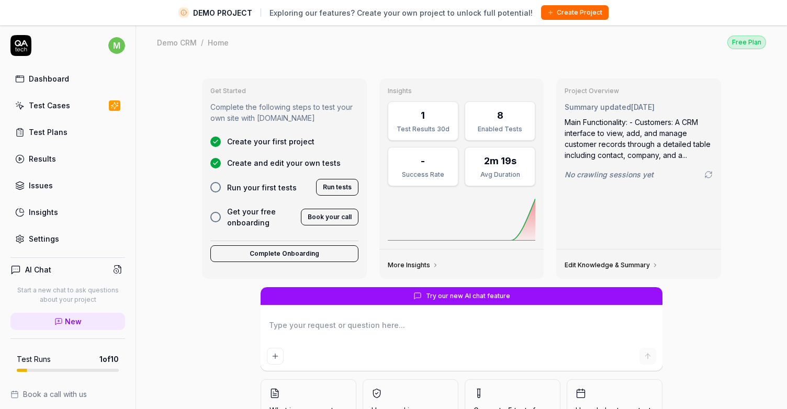
click at [586, 17] on button "Create Project" at bounding box center [575, 12] width 68 height 15
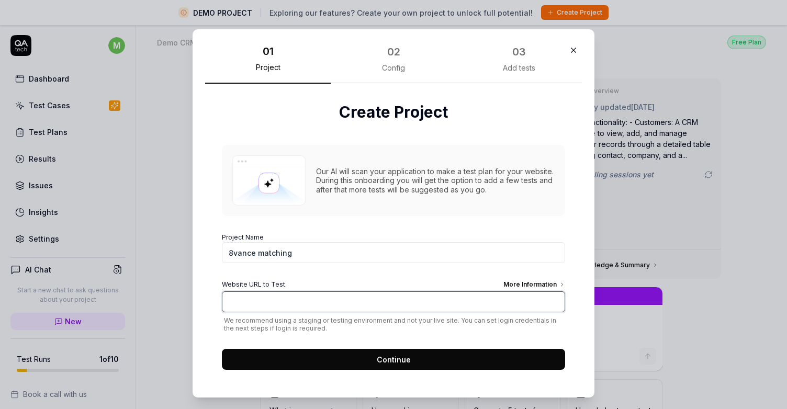
click at [234, 299] on input "Website URL to Test More Information" at bounding box center [393, 302] width 343 height 21
click at [292, 306] on input "Website URL to Test More Information" at bounding box center [393, 302] width 343 height 21
paste input "[URL][DOMAIN_NAME]"
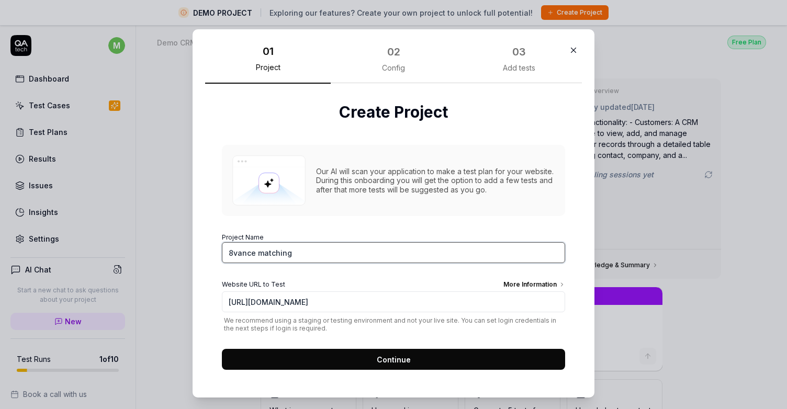
click at [342, 259] on input "8vance matching" at bounding box center [393, 252] width 343 height 21
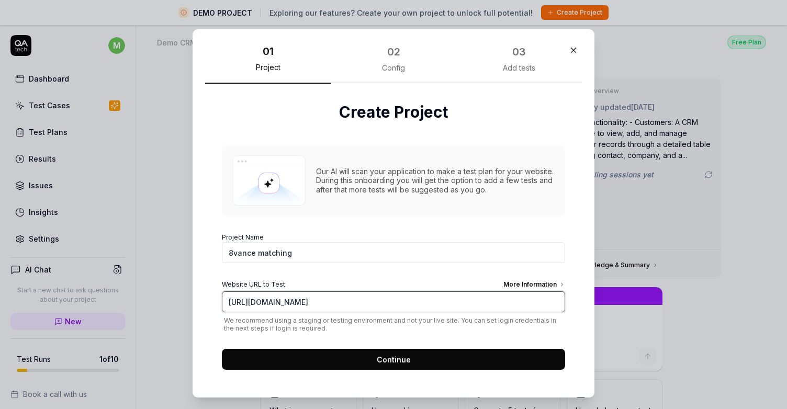
click at [436, 303] on input "[URL][DOMAIN_NAME]" at bounding box center [393, 302] width 343 height 21
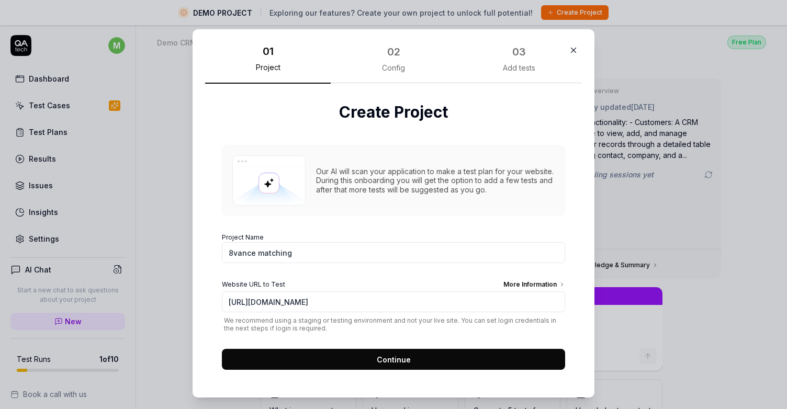
click at [387, 357] on span "Continue" at bounding box center [394, 359] width 34 height 11
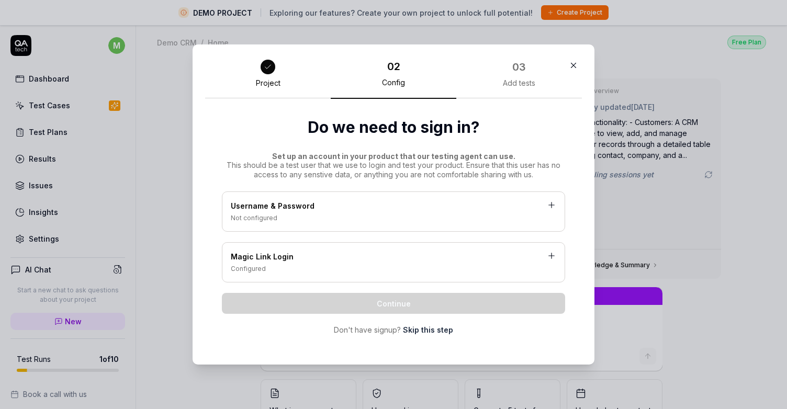
click at [447, 205] on div "Username & Password" at bounding box center [394, 206] width 326 height 13
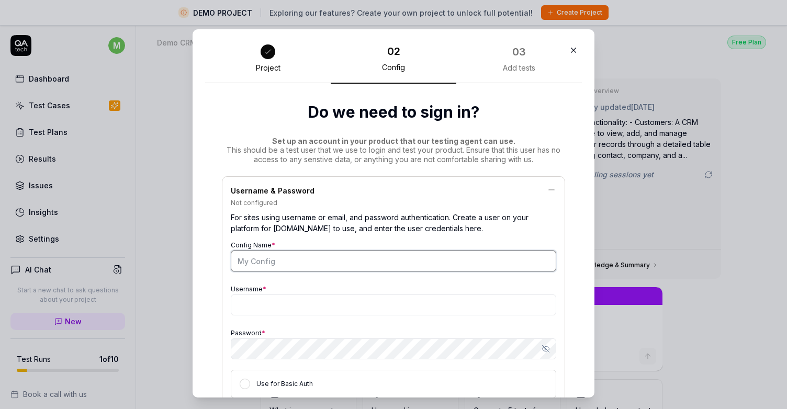
click at [371, 259] on input "Config Name *" at bounding box center [394, 261] width 326 height 21
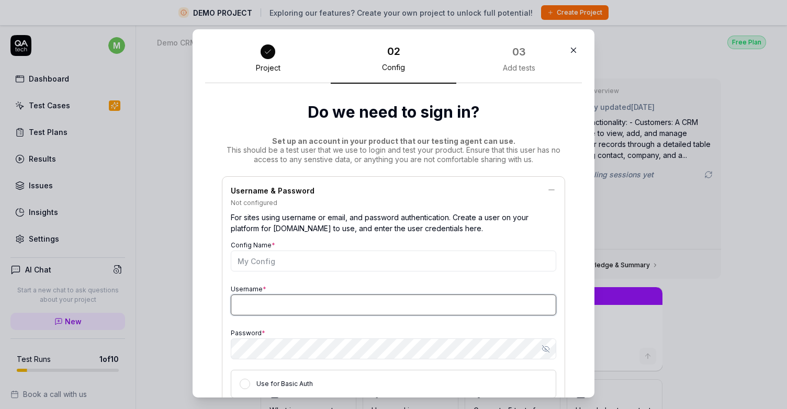
click at [346, 312] on input "Username *" at bounding box center [394, 305] width 326 height 21
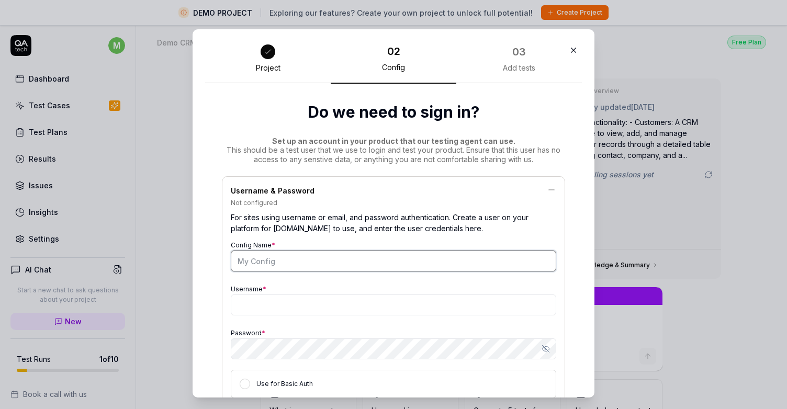
click at [387, 266] on input "Config Name *" at bounding box center [394, 261] width 326 height 21
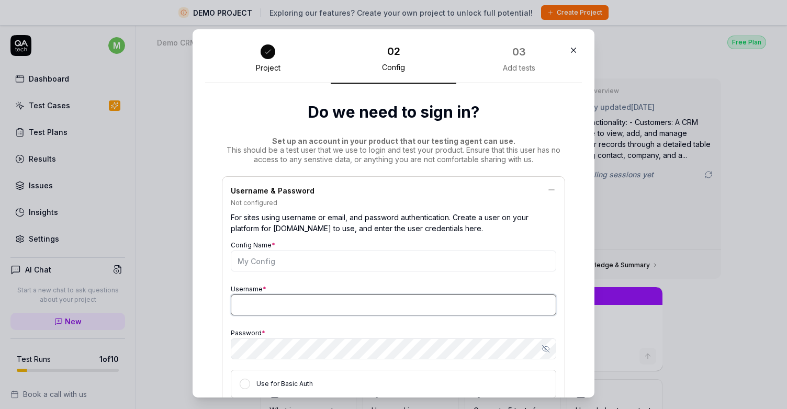
click at [291, 312] on input "Username *" at bounding box center [394, 305] width 326 height 21
paste input "[PERSON_NAME][EMAIL_ADDRESS][DOMAIN_NAME]"
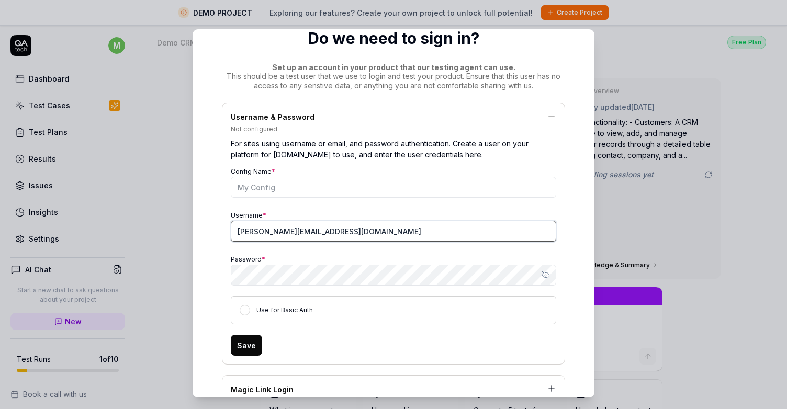
scroll to position [75, 0]
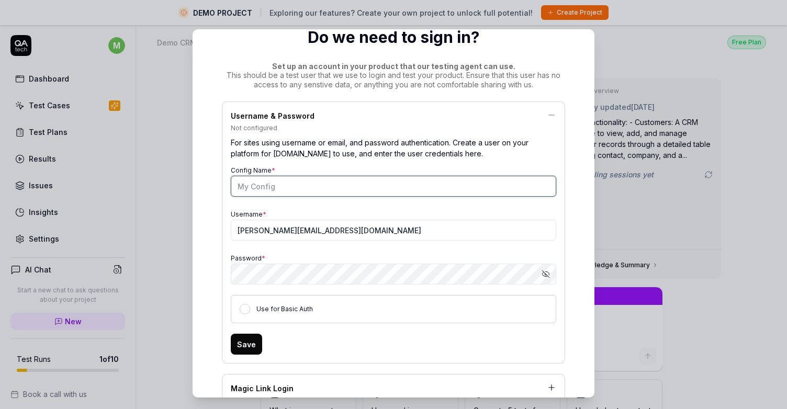
click at [358, 186] on input "Config Name *" at bounding box center [394, 186] width 326 height 21
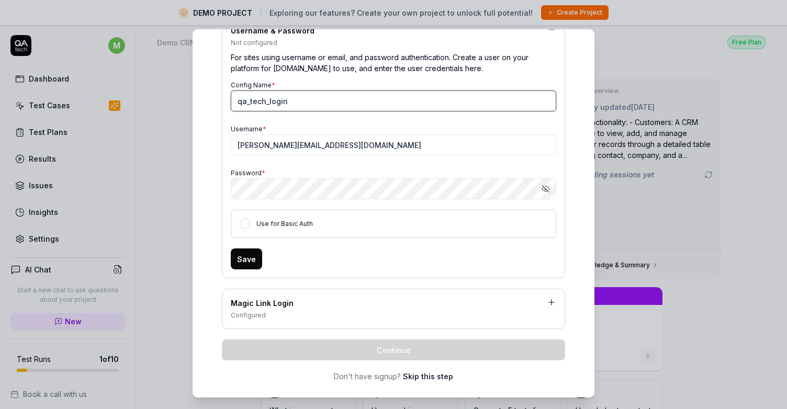
scroll to position [161, 0]
click at [249, 257] on button "Save" at bounding box center [246, 258] width 31 height 21
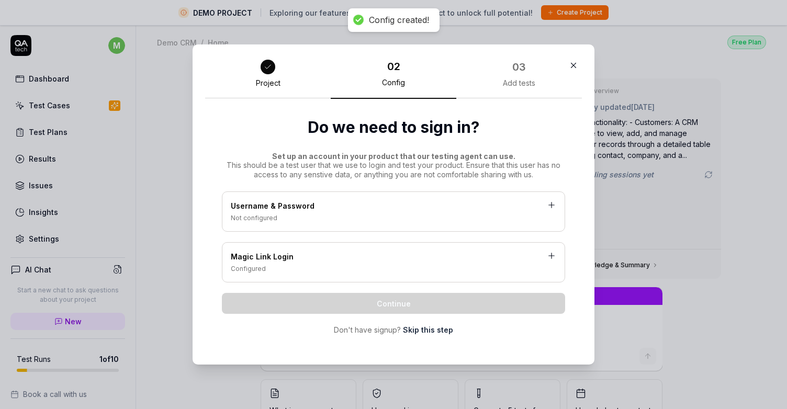
scroll to position [0, 0]
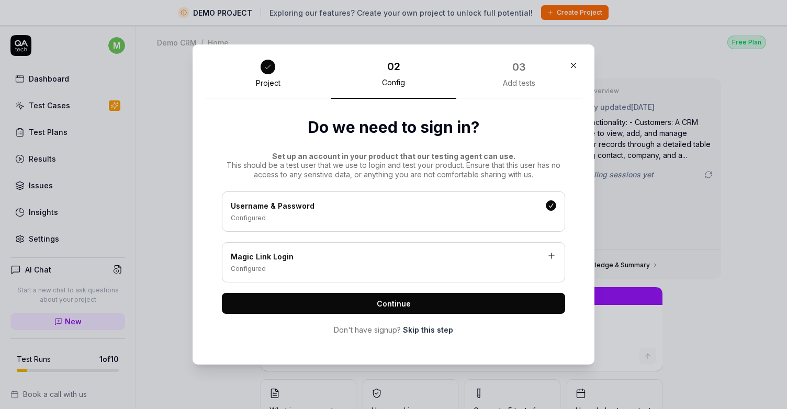
click at [440, 303] on button "Continue" at bounding box center [393, 303] width 343 height 21
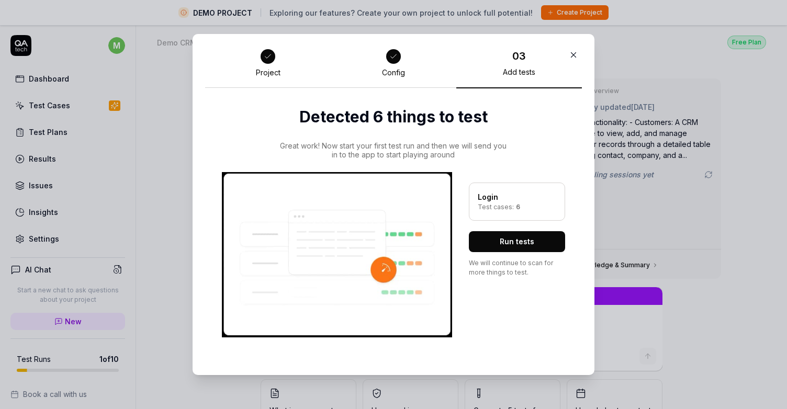
click at [529, 238] on button "Run tests" at bounding box center [517, 241] width 96 height 21
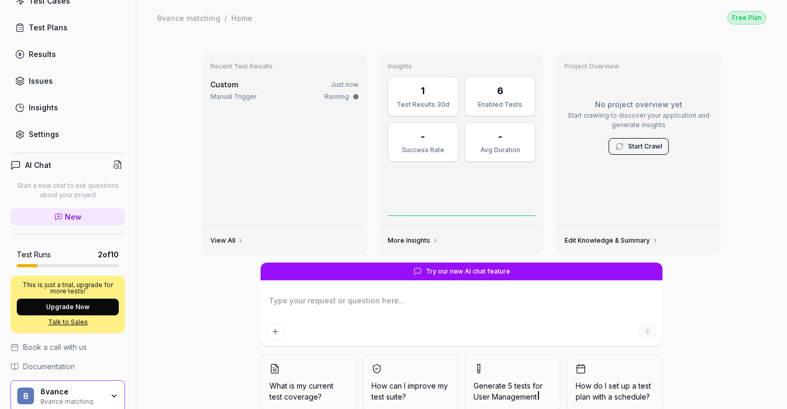
scroll to position [123, 0]
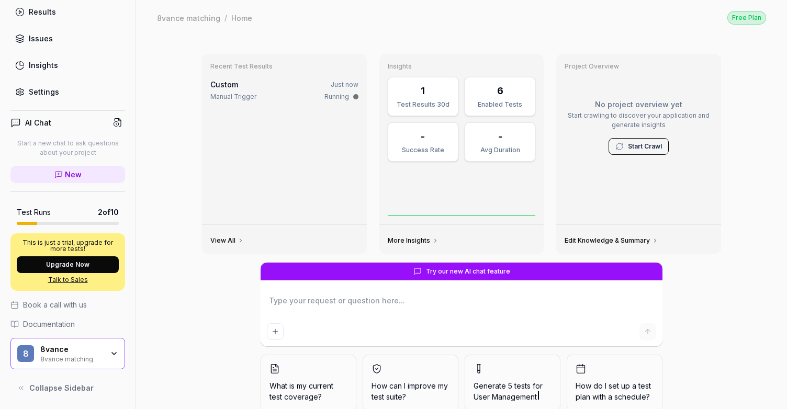
click at [114, 347] on div "8 8vance 8vance matching" at bounding box center [67, 353] width 115 height 31
click at [175, 365] on div "Recent Test Results Custom Just now Manual Trigger Running View All Insights 1 …" at bounding box center [461, 244] width 651 height 419
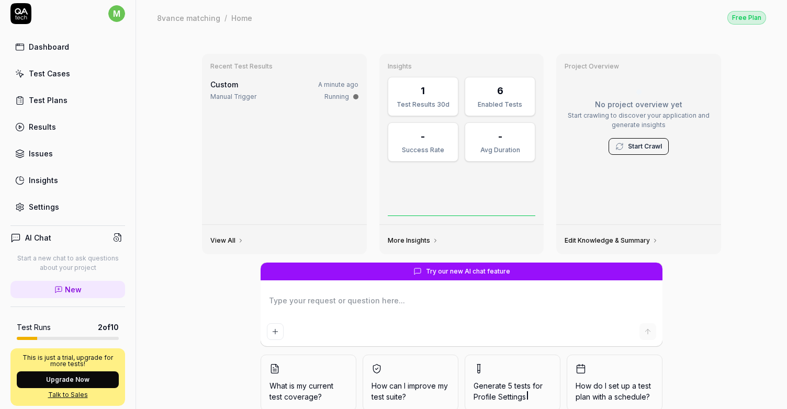
scroll to position [0, 0]
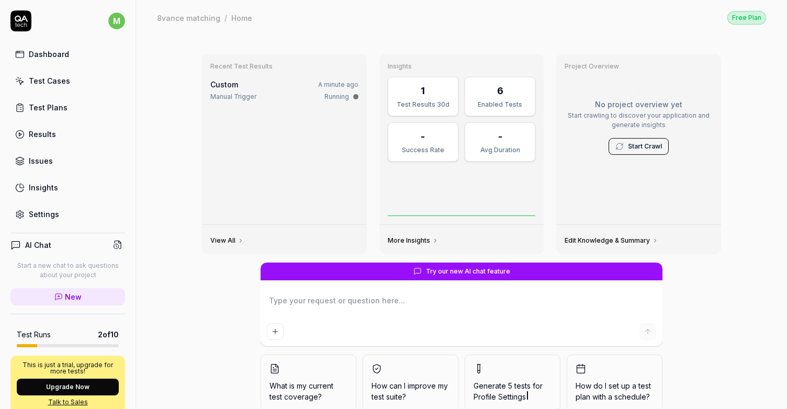
click at [65, 80] on div "Test Cases" at bounding box center [49, 80] width 41 height 11
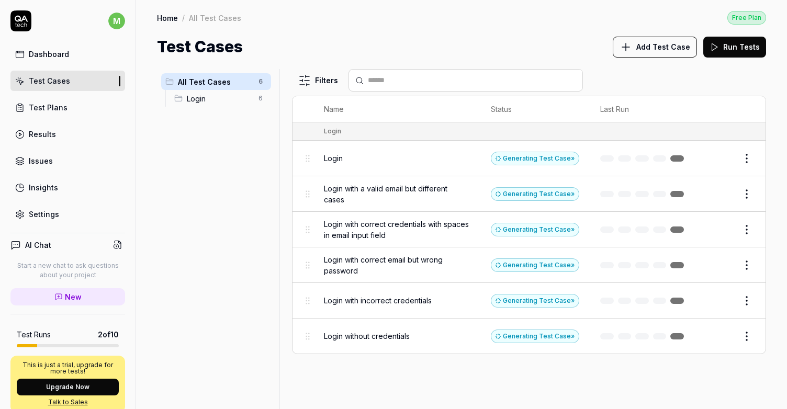
scroll to position [123, 0]
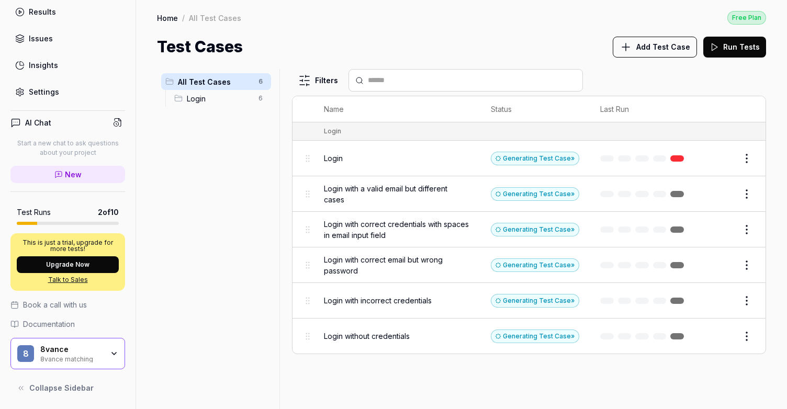
click at [444, 160] on div "Login" at bounding box center [397, 158] width 146 height 11
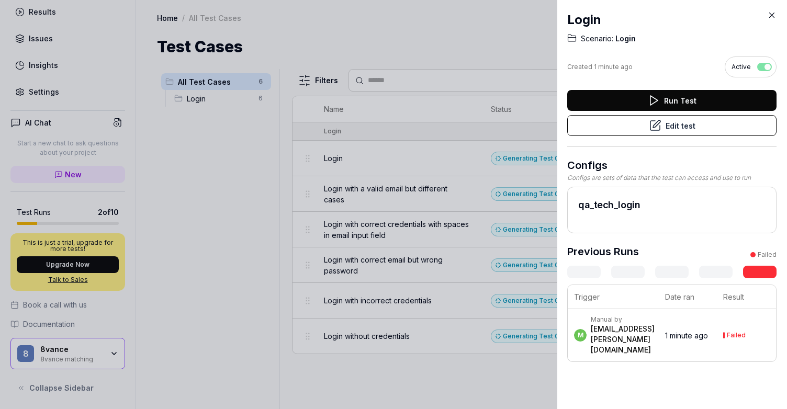
click at [761, 269] on link at bounding box center [759, 272] width 33 height 13
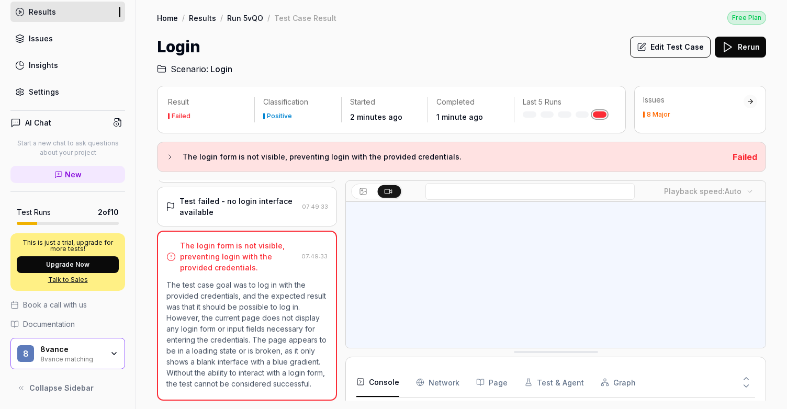
scroll to position [115, 0]
